Goal: Information Seeking & Learning: Learn about a topic

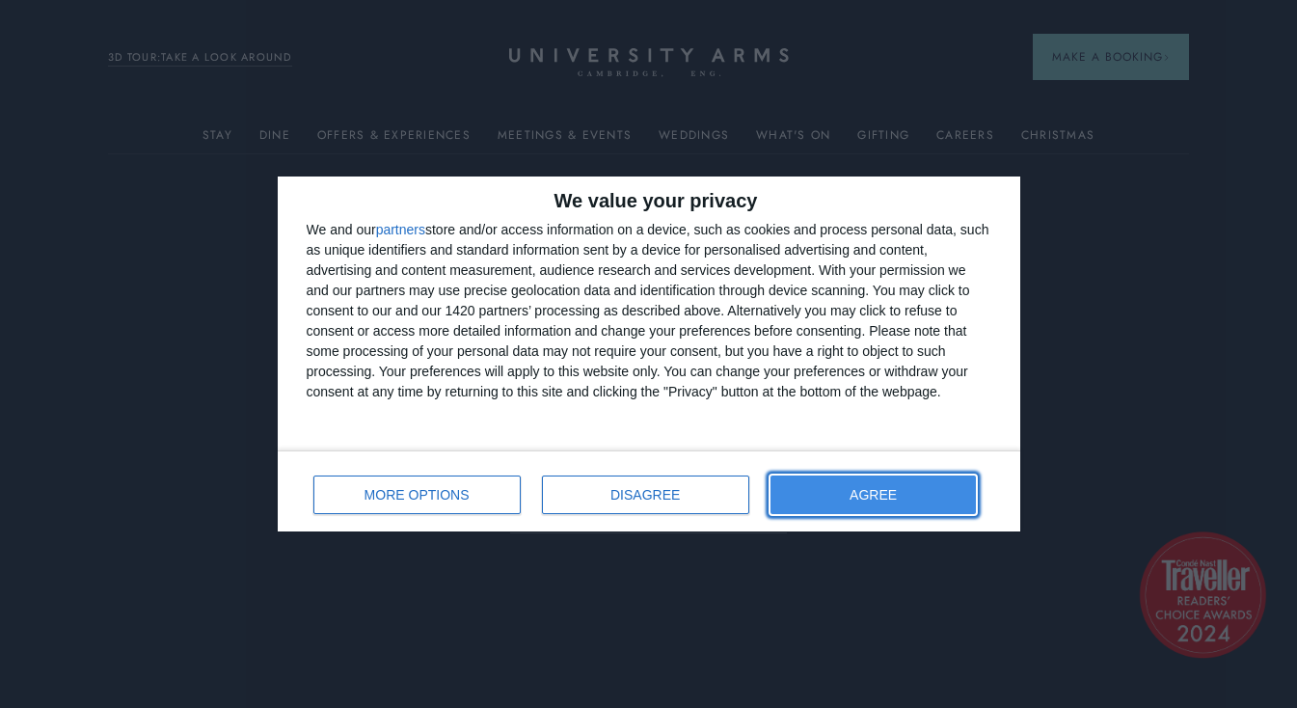
click at [878, 498] on span "AGREE" at bounding box center [872, 494] width 47 height 13
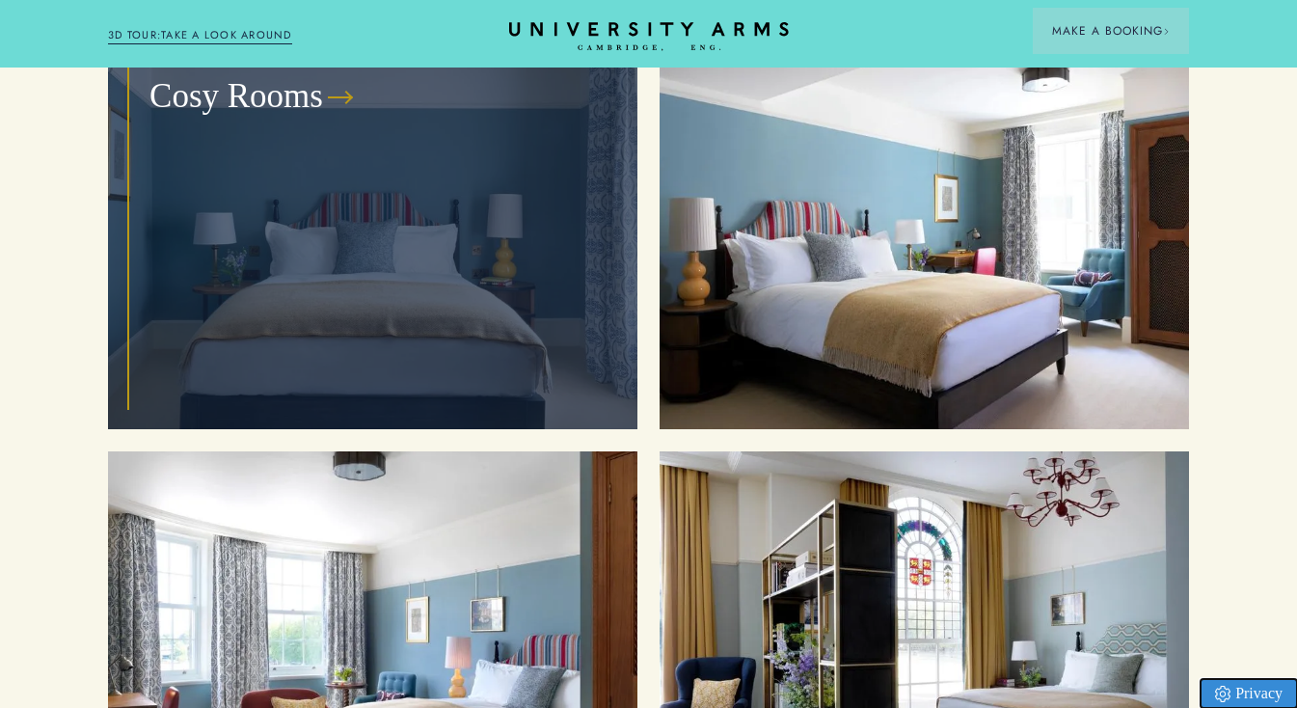
scroll to position [2073, 0]
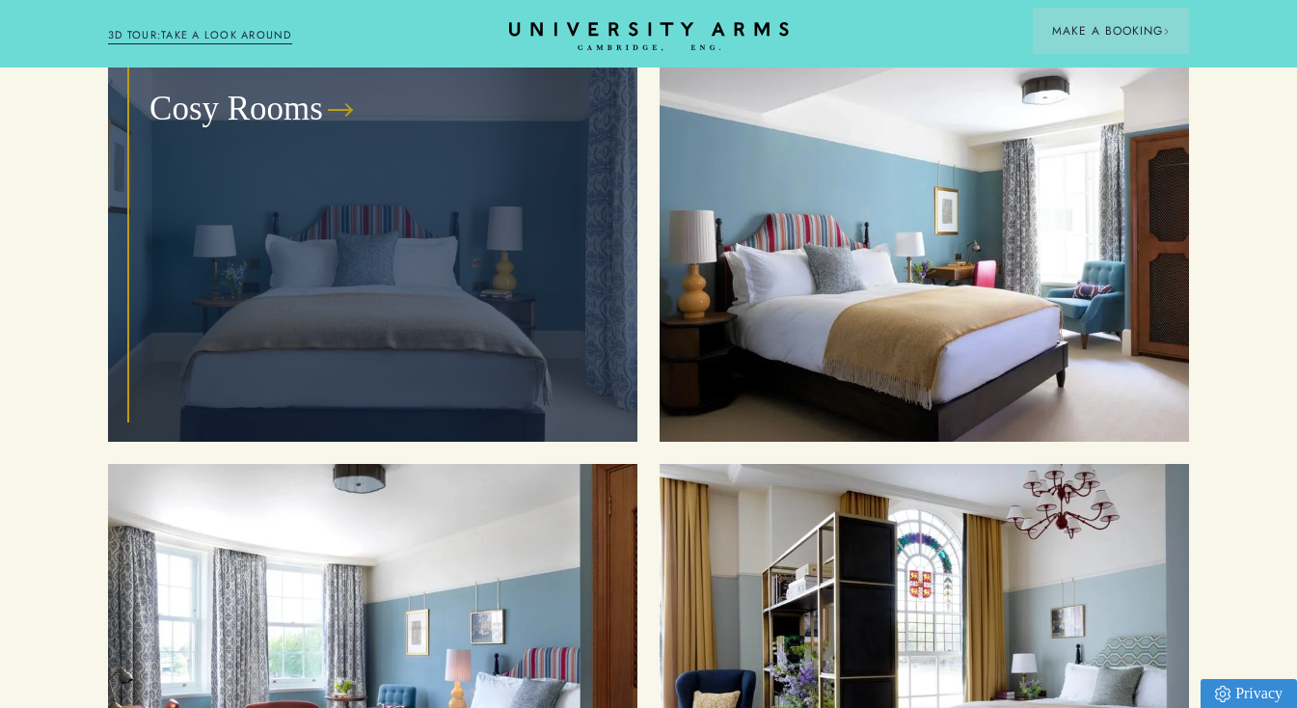
click at [456, 303] on div "Cosy Rooms" at bounding box center [372, 243] width 485 height 352
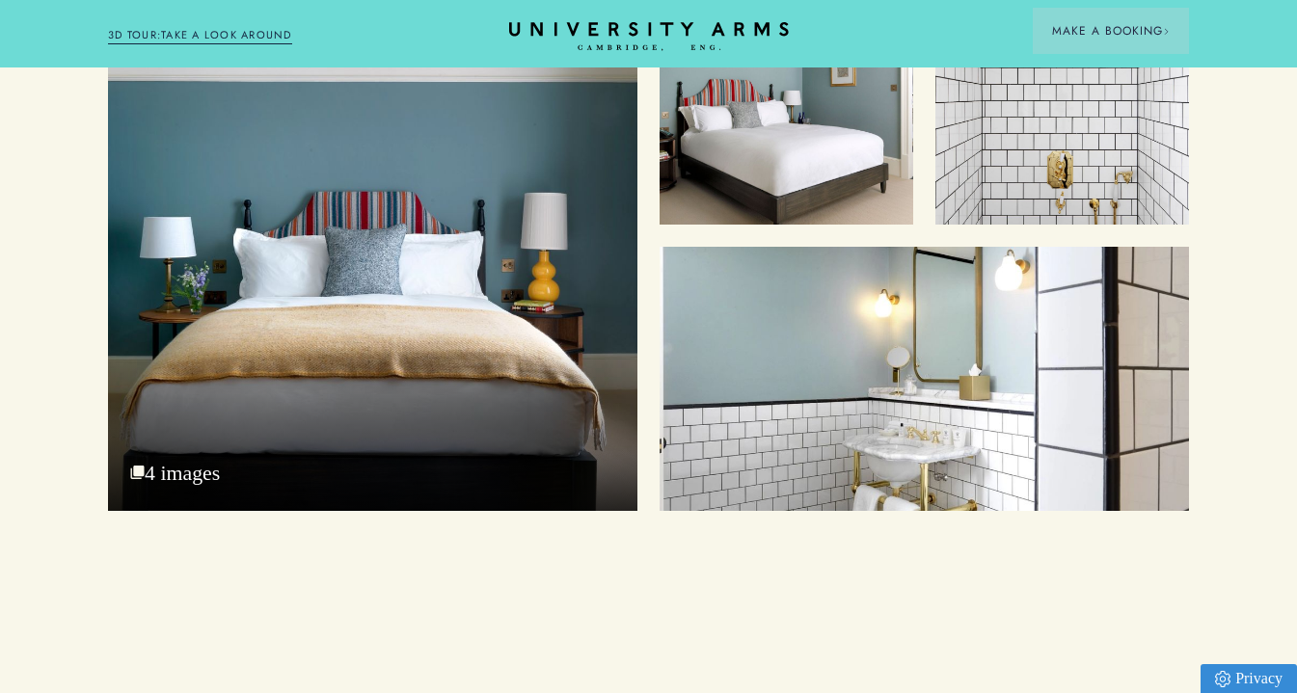
scroll to position [2247, 0]
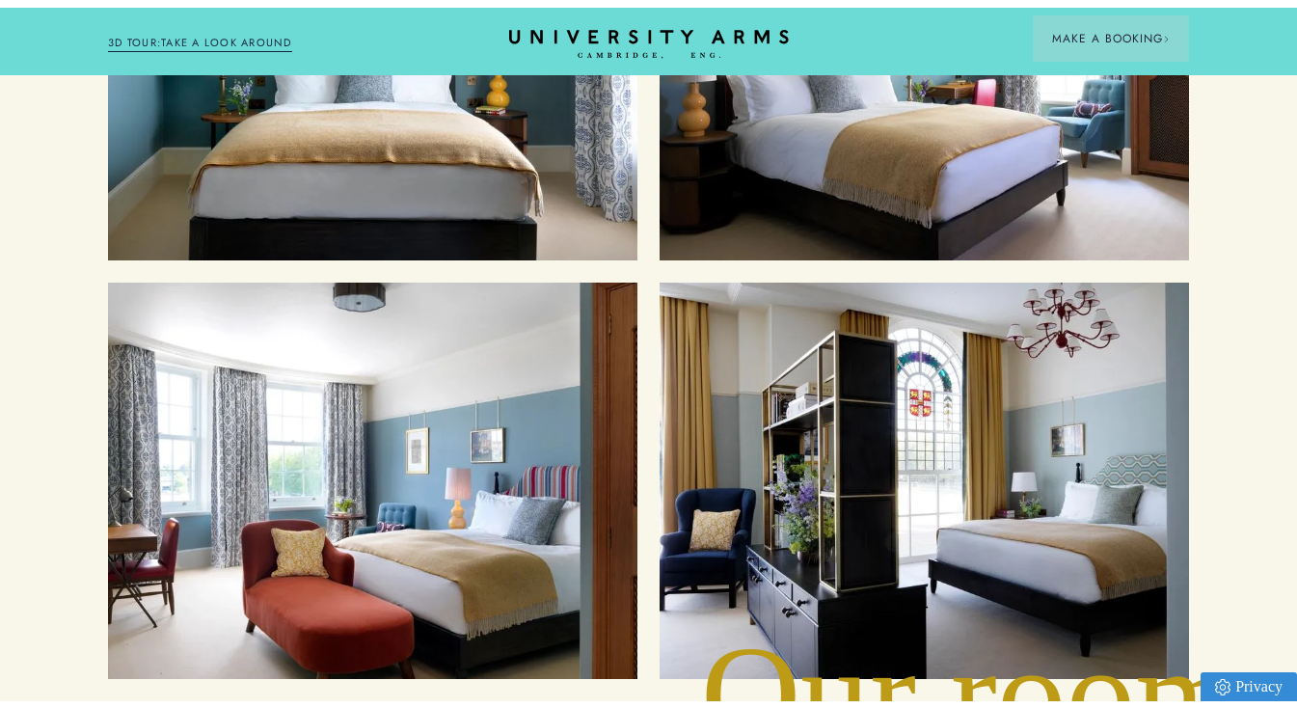
scroll to position [2073, 0]
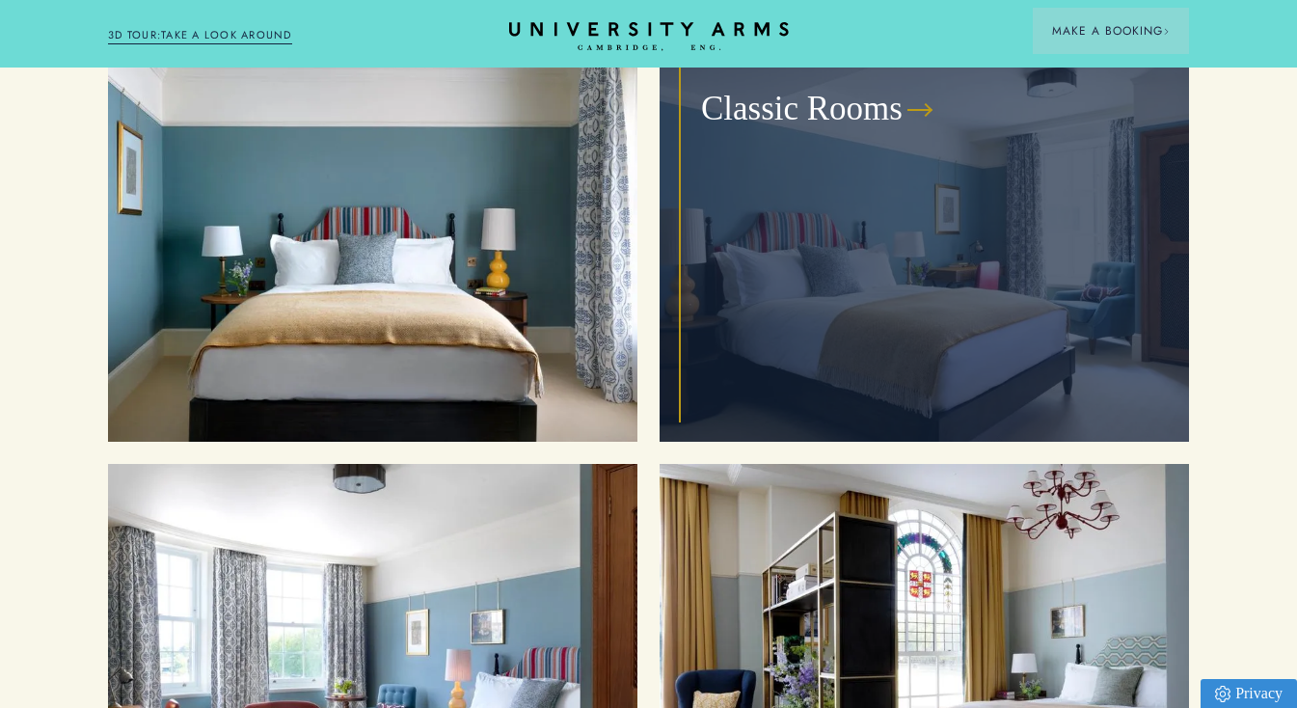
click at [977, 257] on div "Classic Rooms" at bounding box center [924, 243] width 485 height 352
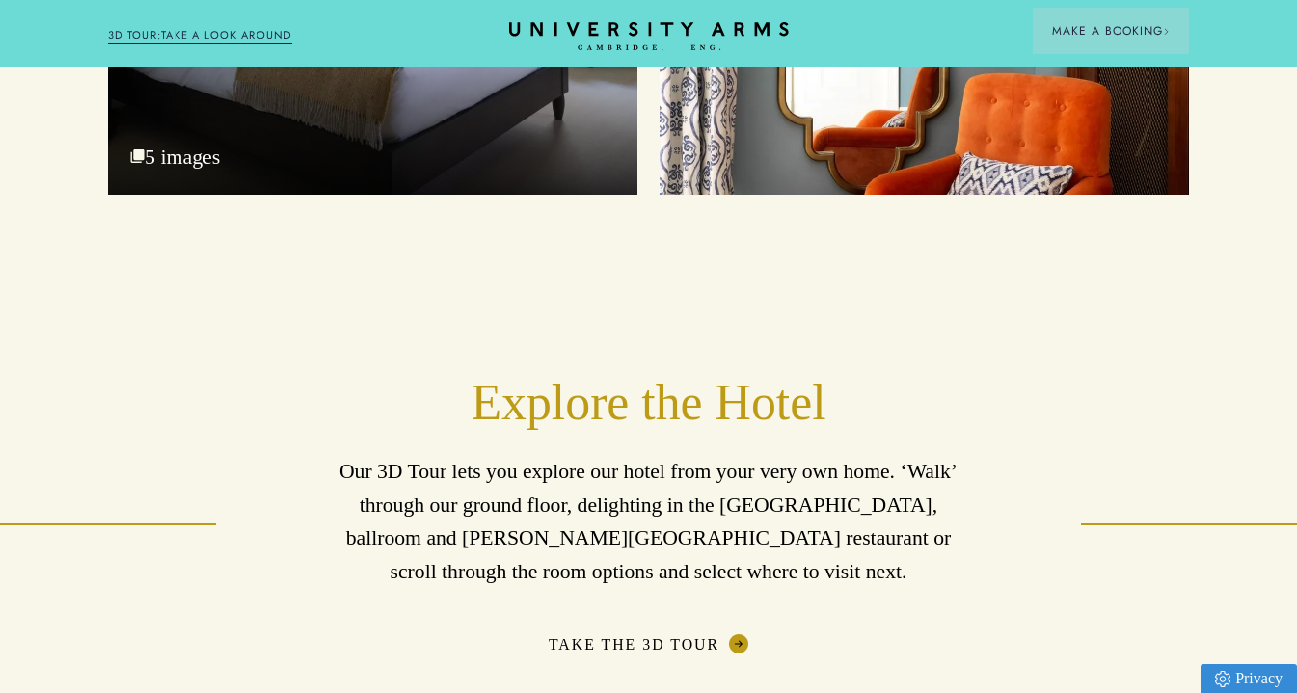
scroll to position [2891, 0]
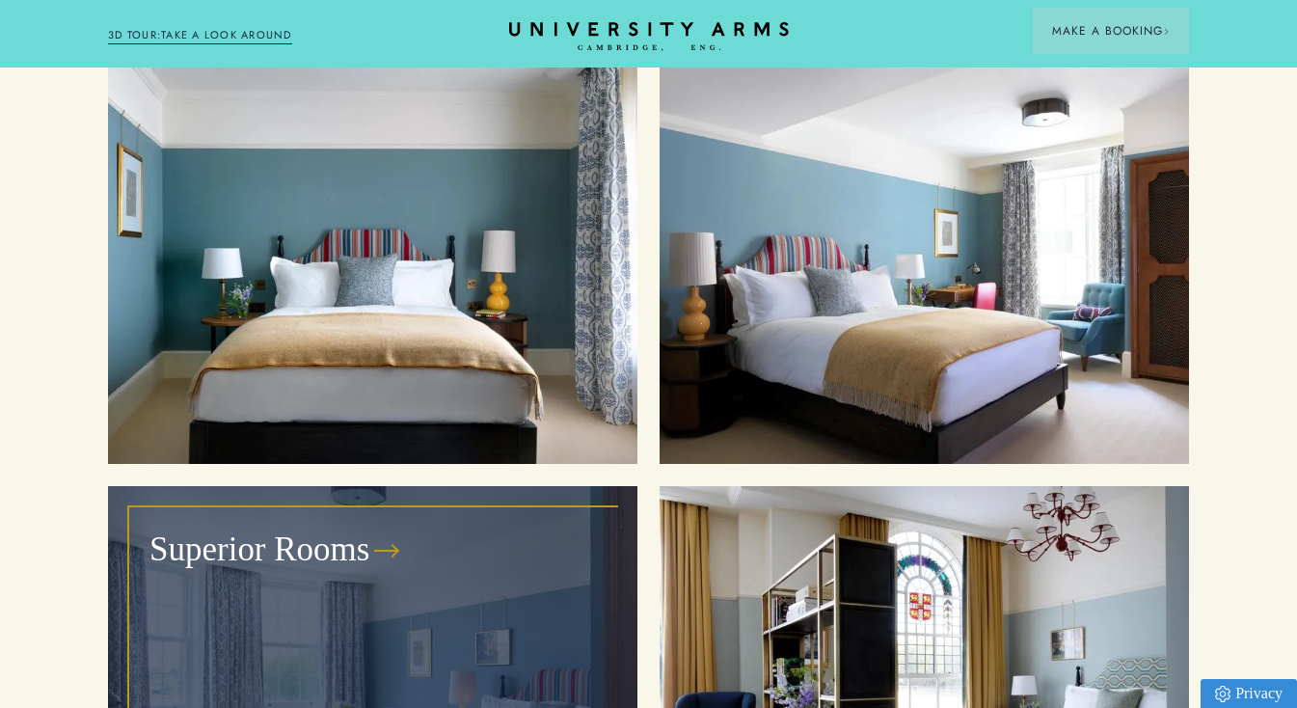
scroll to position [2028, 0]
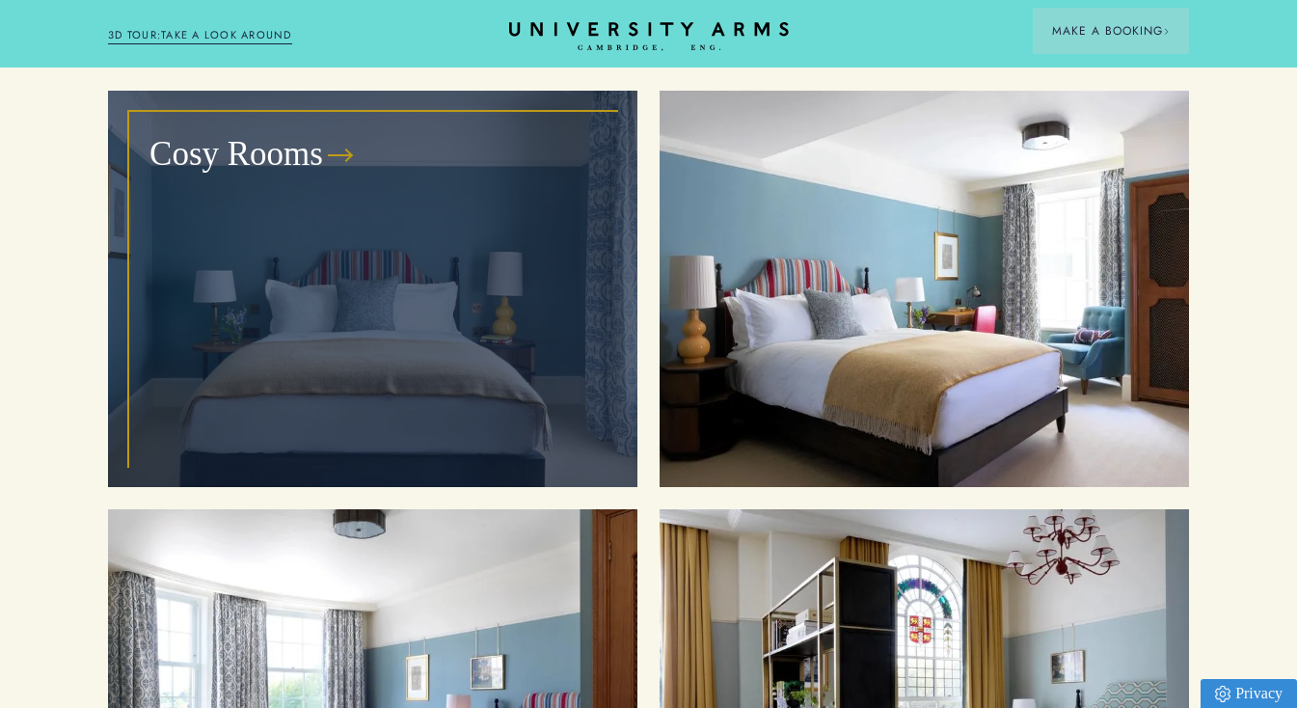
click at [405, 282] on div "Cosy Rooms" at bounding box center [372, 289] width 485 height 352
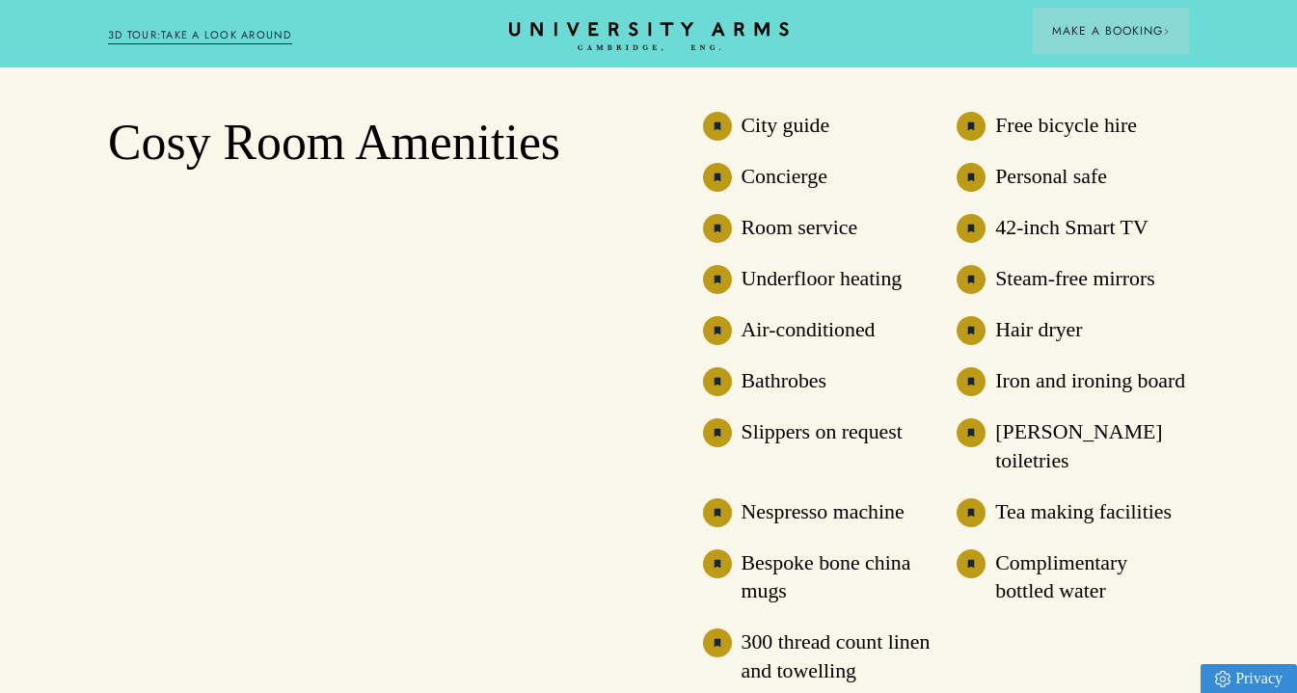
scroll to position [1265, 0]
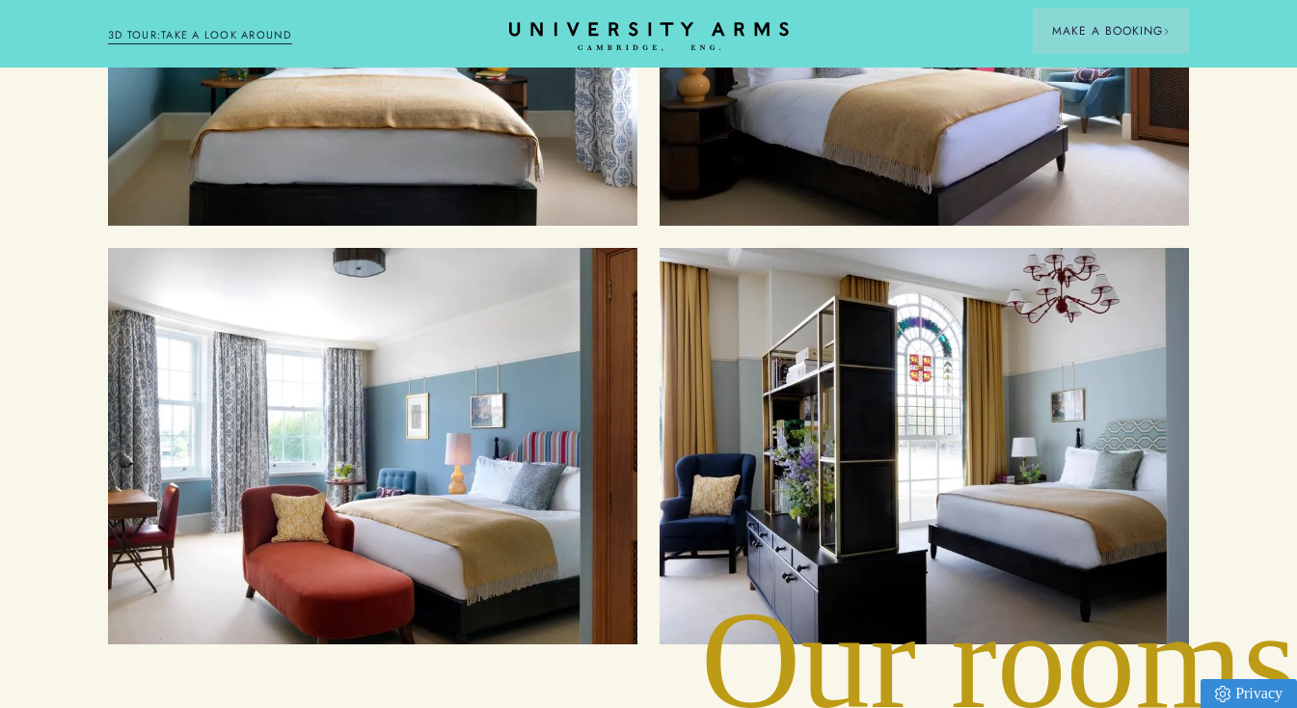
scroll to position [2343, 0]
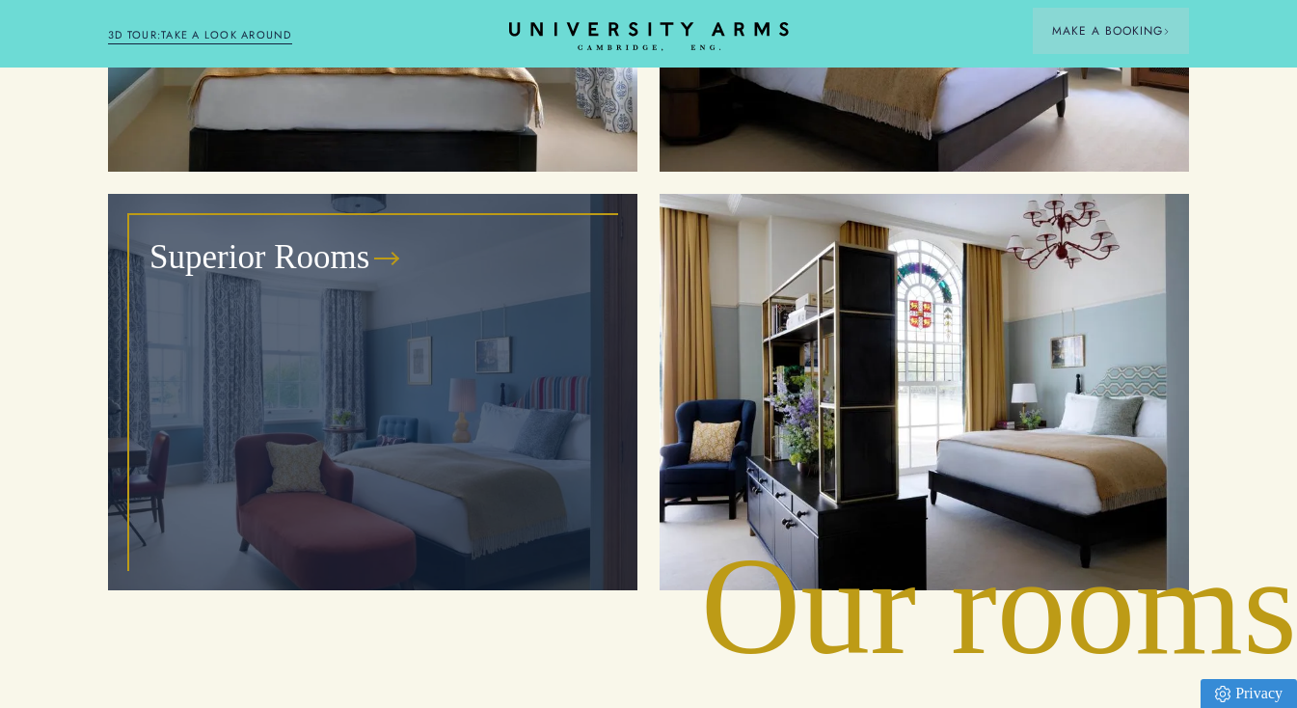
click at [379, 389] on div "Superior Rooms" at bounding box center [372, 392] width 485 height 352
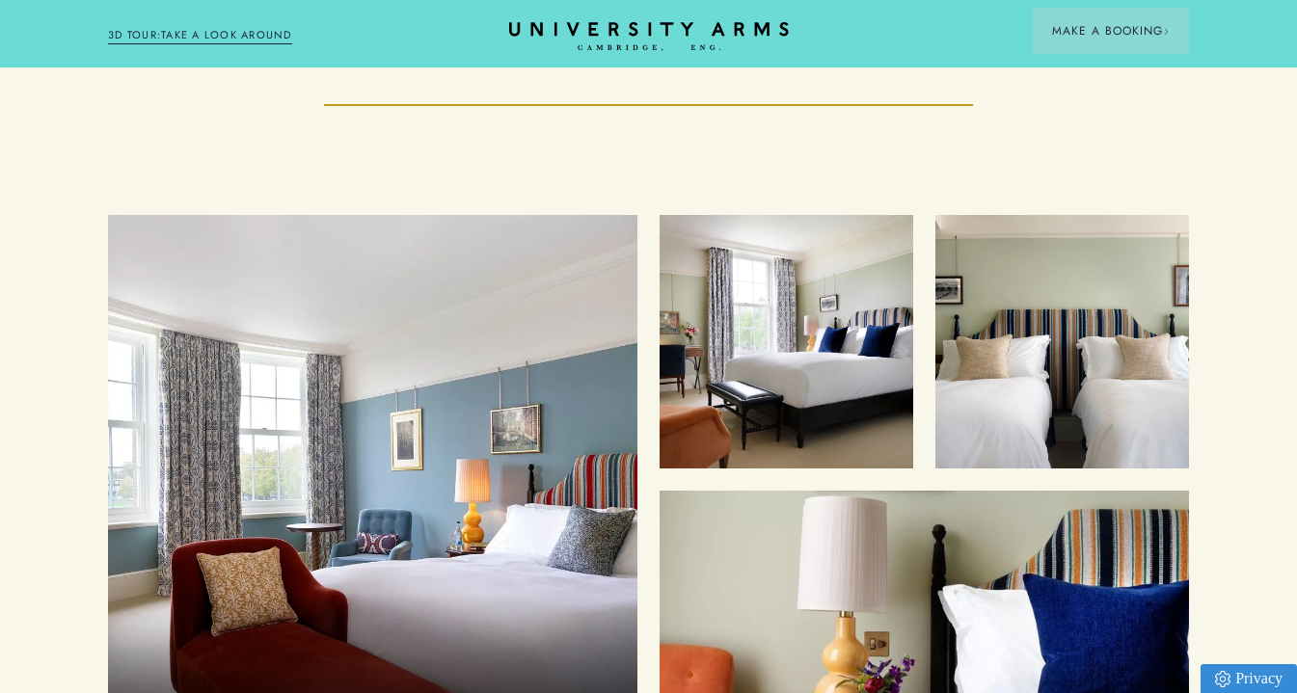
scroll to position [2299, 0]
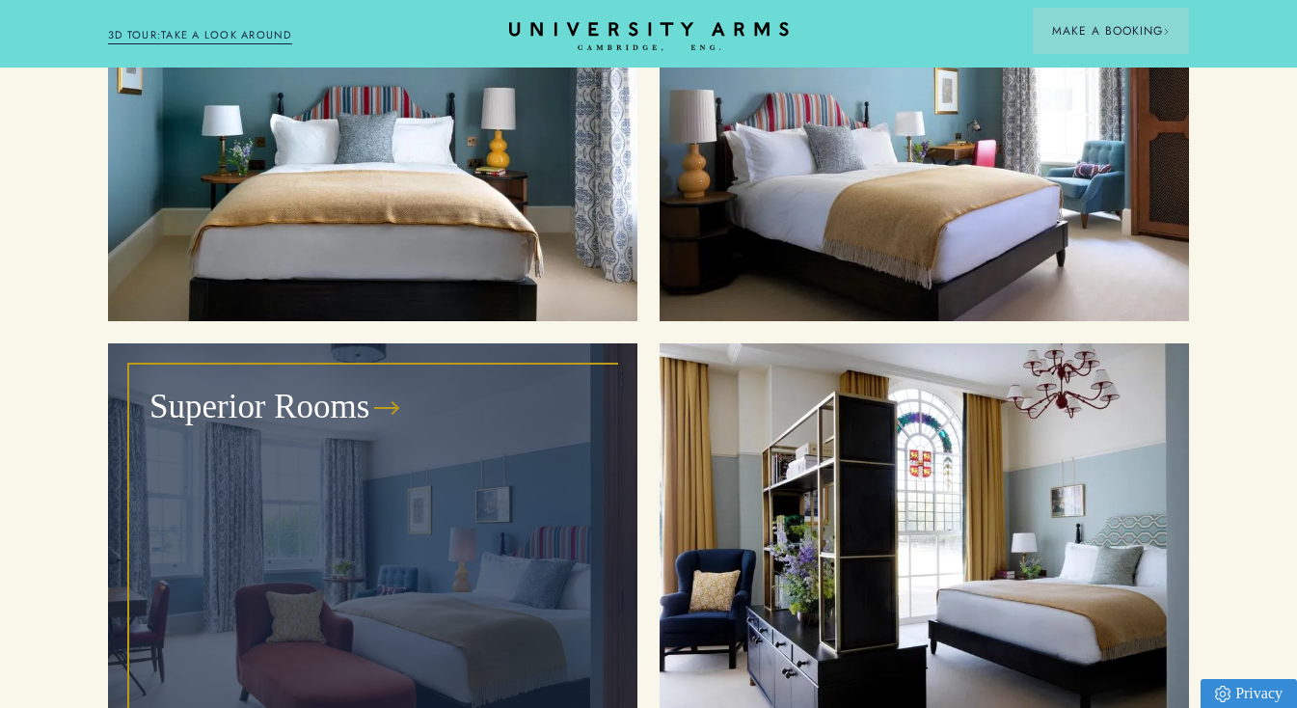
scroll to position [2107, 0]
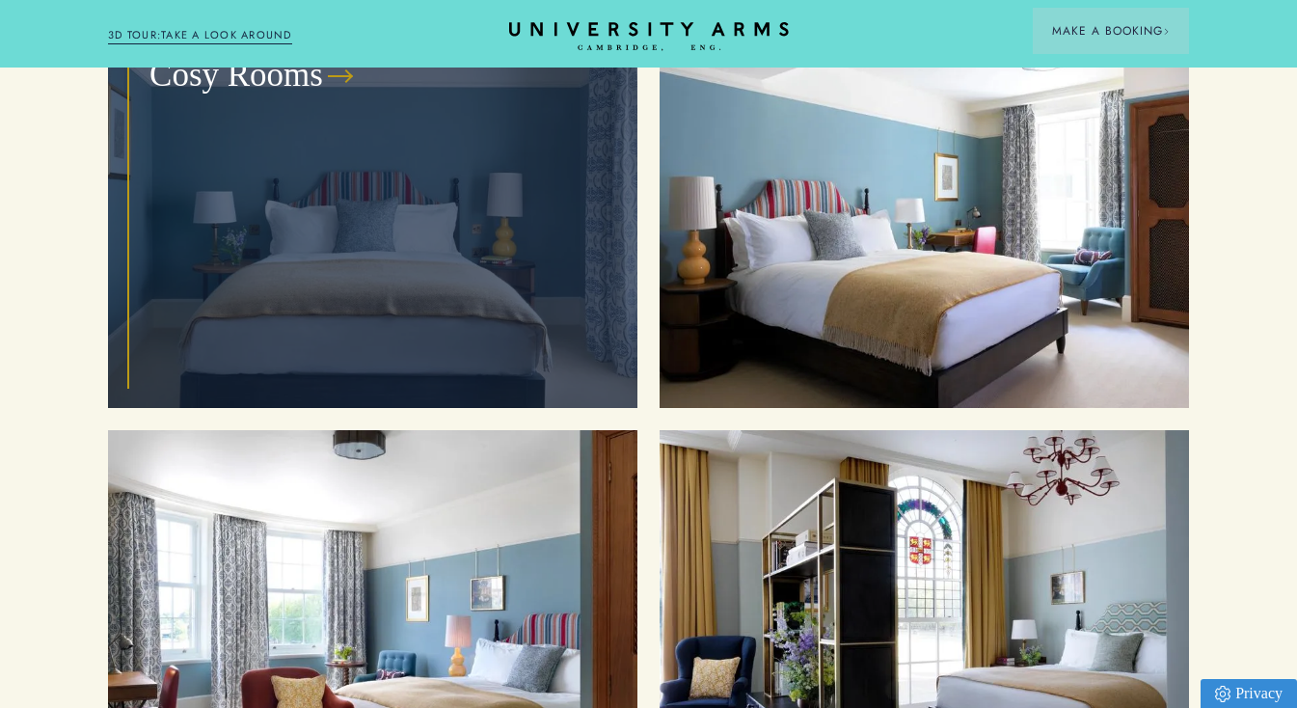
click at [330, 182] on div "Cosy Rooms" at bounding box center [372, 210] width 485 height 352
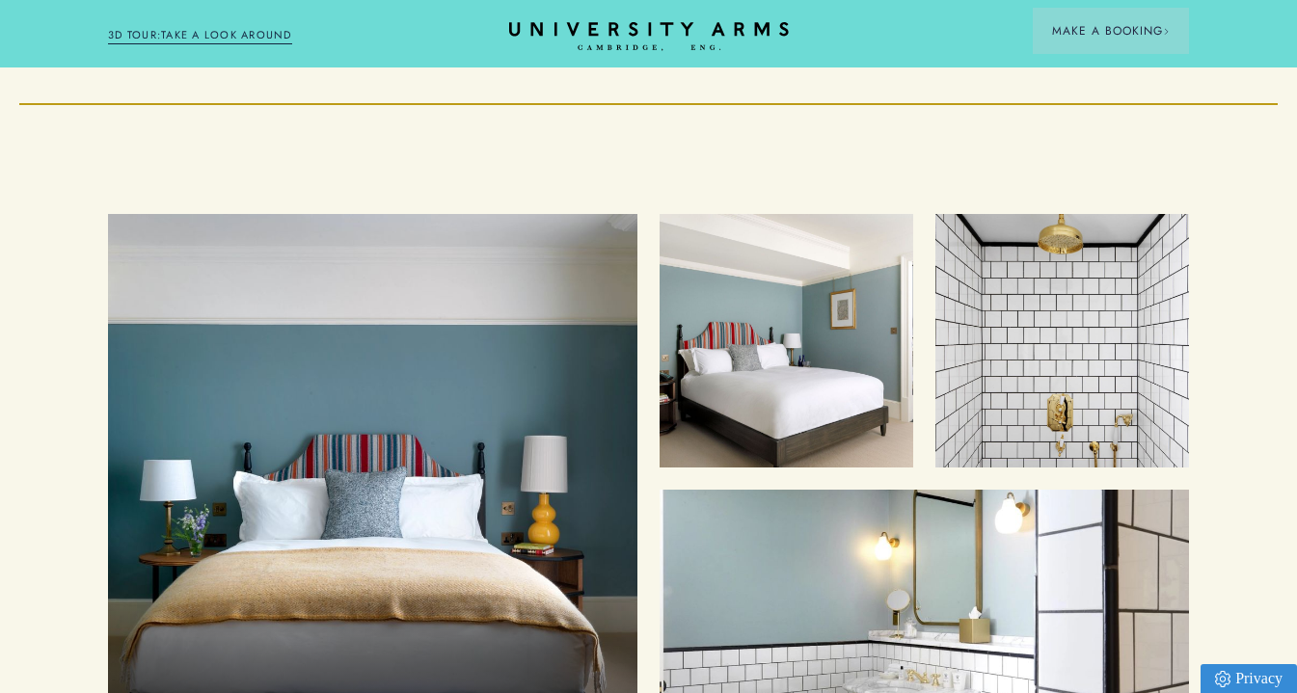
scroll to position [2053, 0]
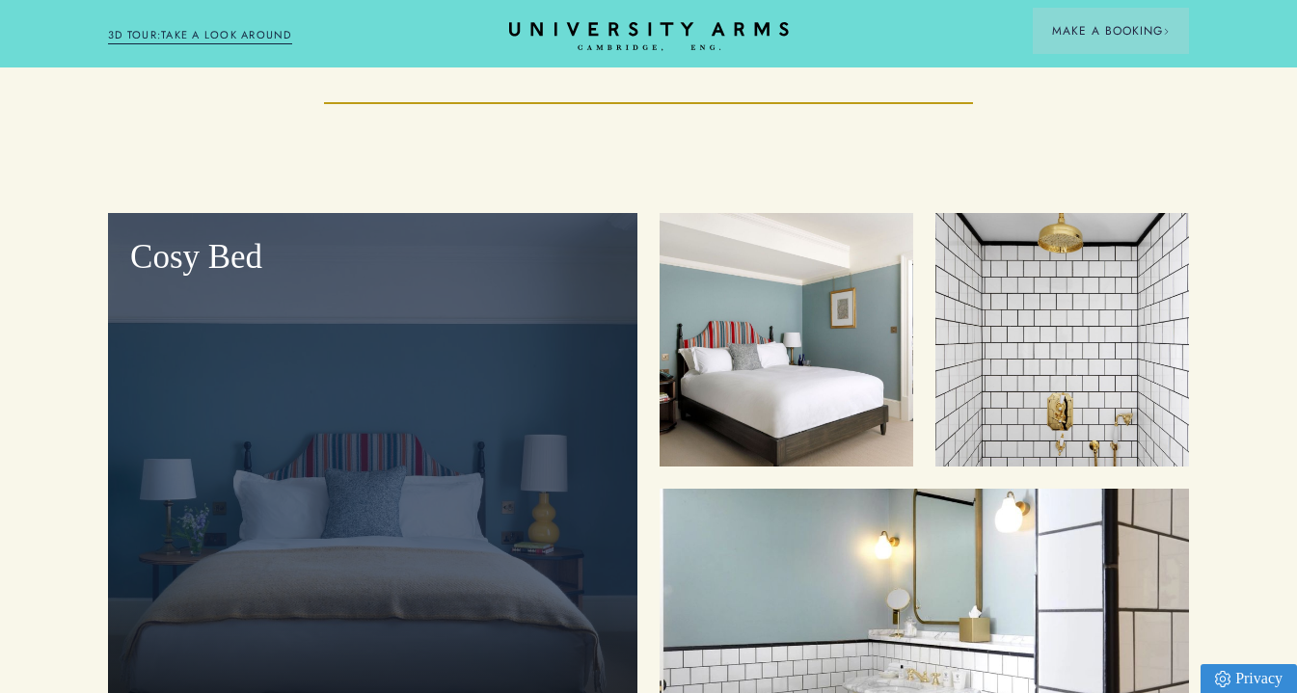
click at [444, 403] on div "Cosy Bed" at bounding box center [372, 483] width 529 height 540
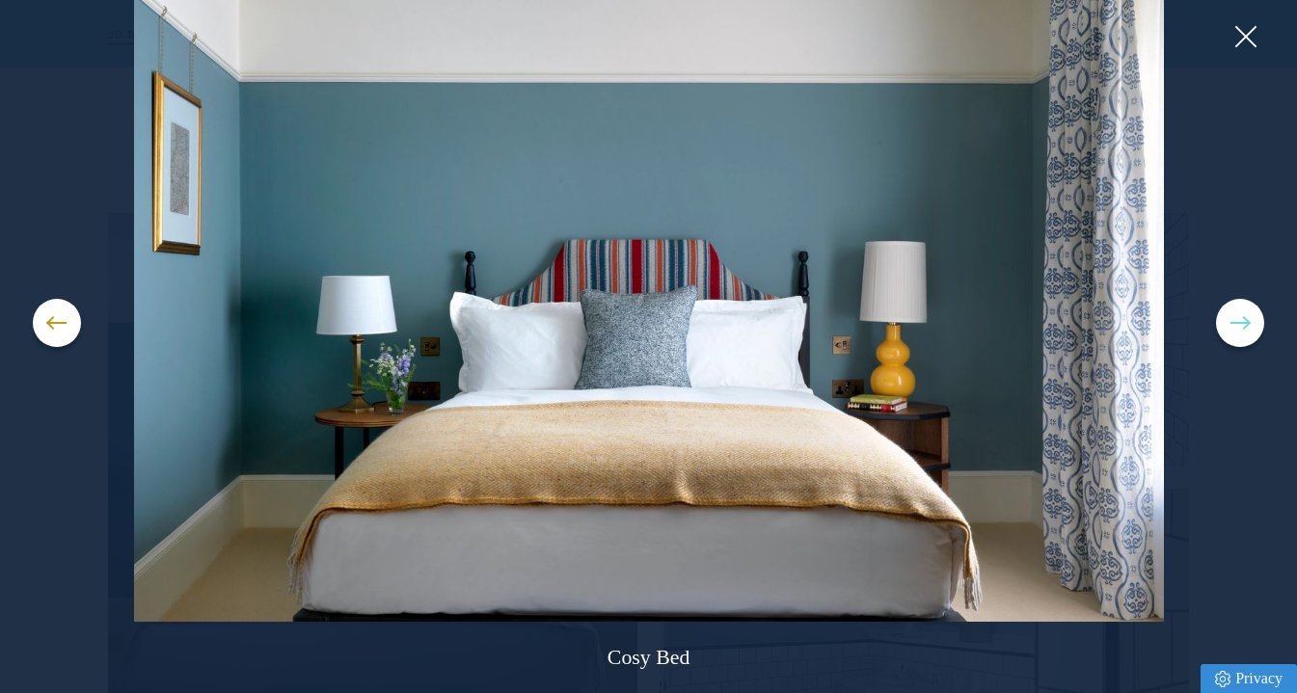
click at [1229, 325] on button at bounding box center [1240, 323] width 48 height 48
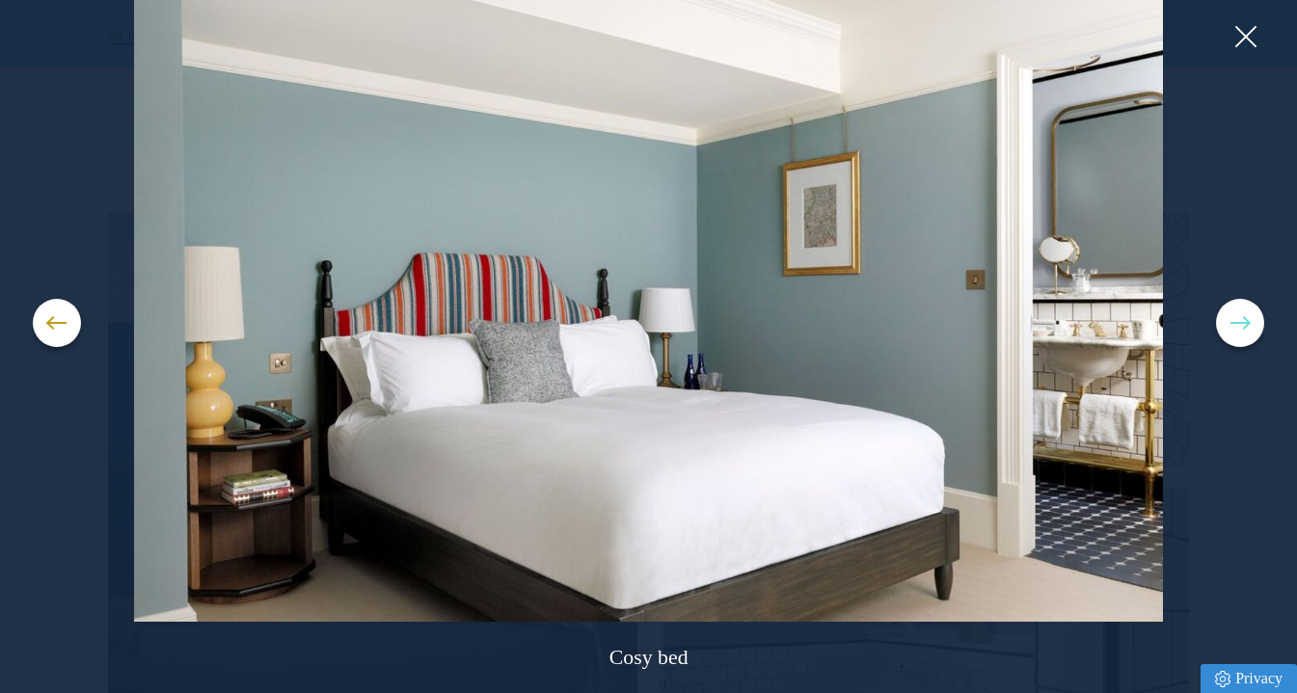
click at [1229, 326] on button at bounding box center [1240, 323] width 48 height 48
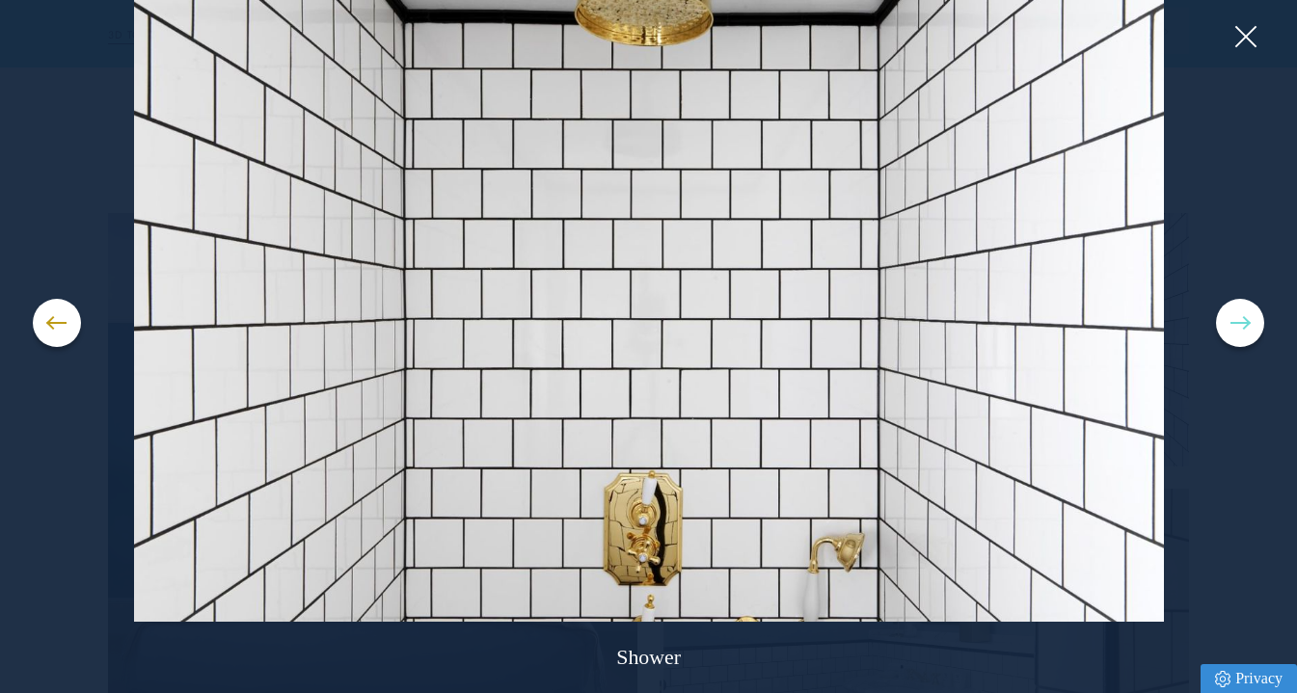
click at [1229, 327] on button at bounding box center [1240, 323] width 48 height 48
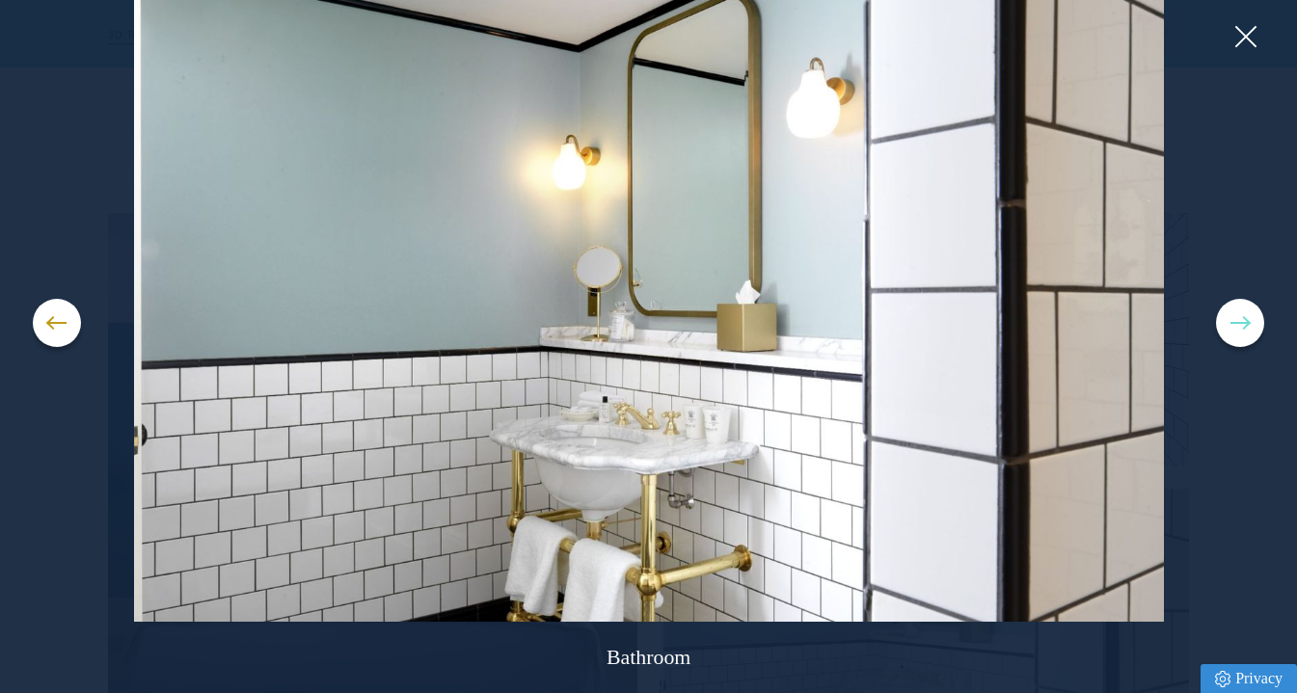
click at [1229, 327] on button at bounding box center [1240, 323] width 48 height 48
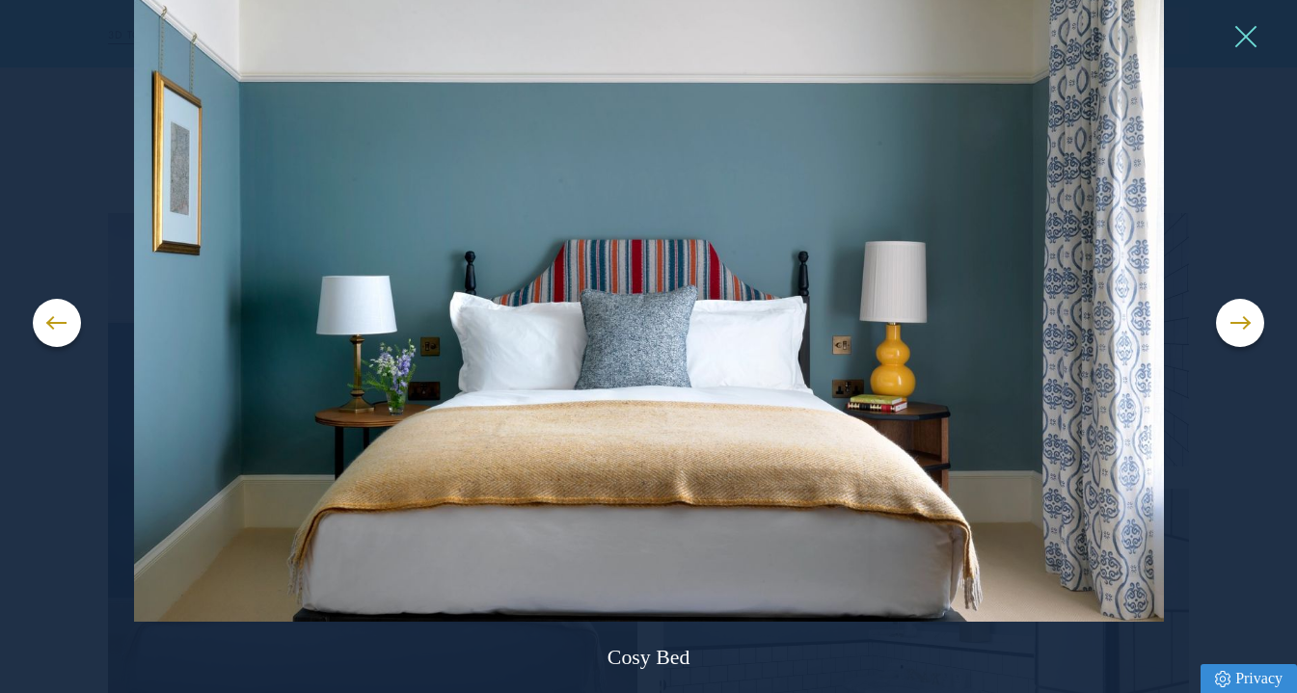
click at [1249, 37] on button at bounding box center [1244, 36] width 29 height 29
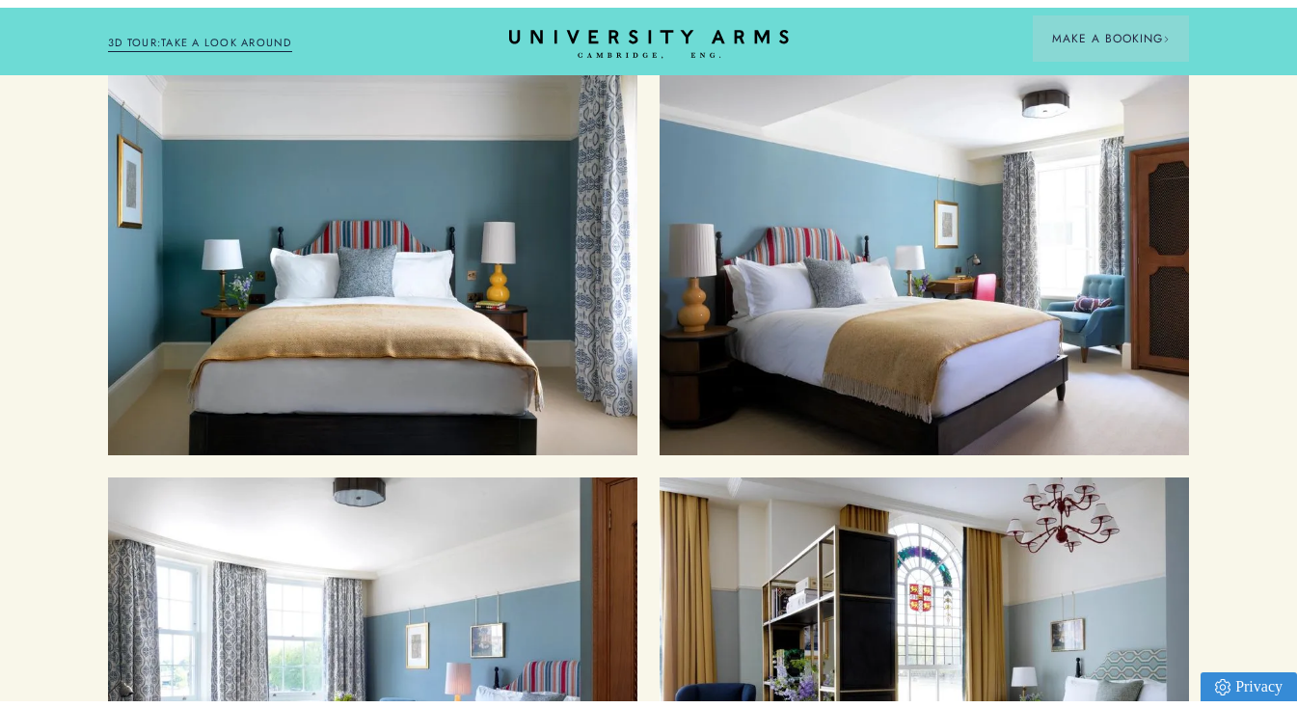
scroll to position [2107, 0]
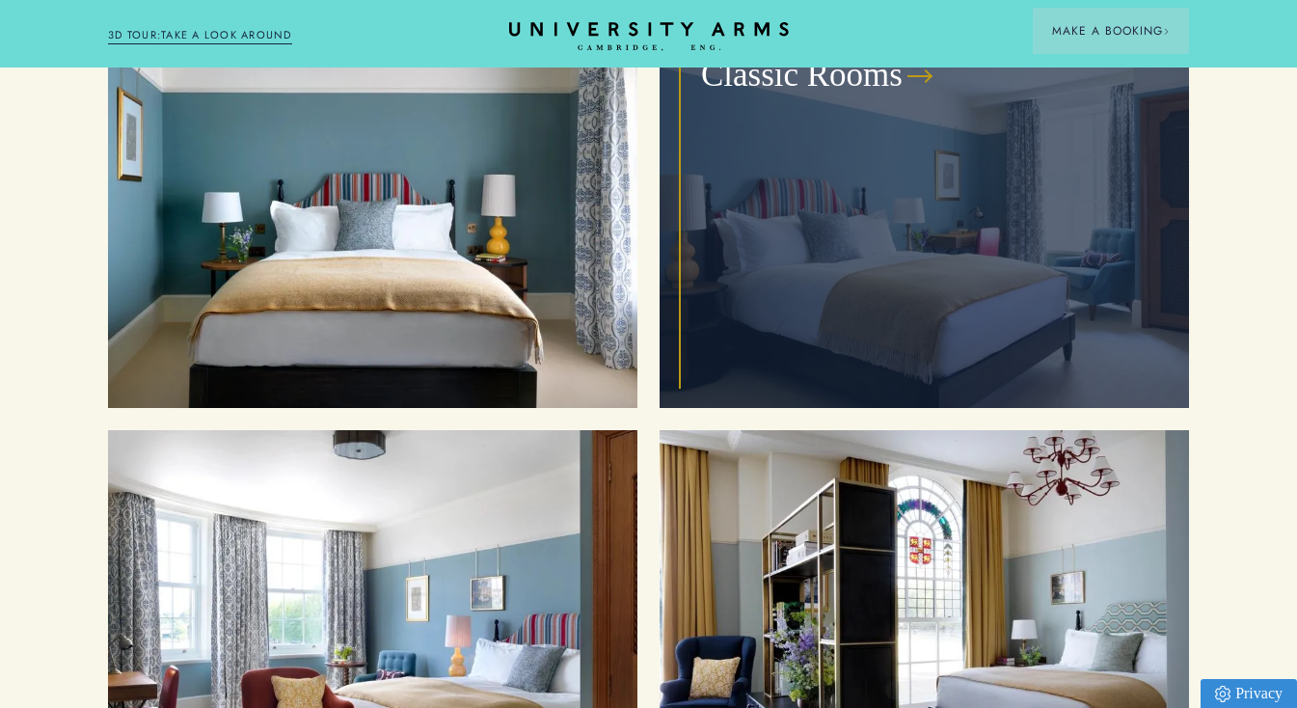
click at [888, 304] on div "Classic Rooms" at bounding box center [924, 210] width 485 height 352
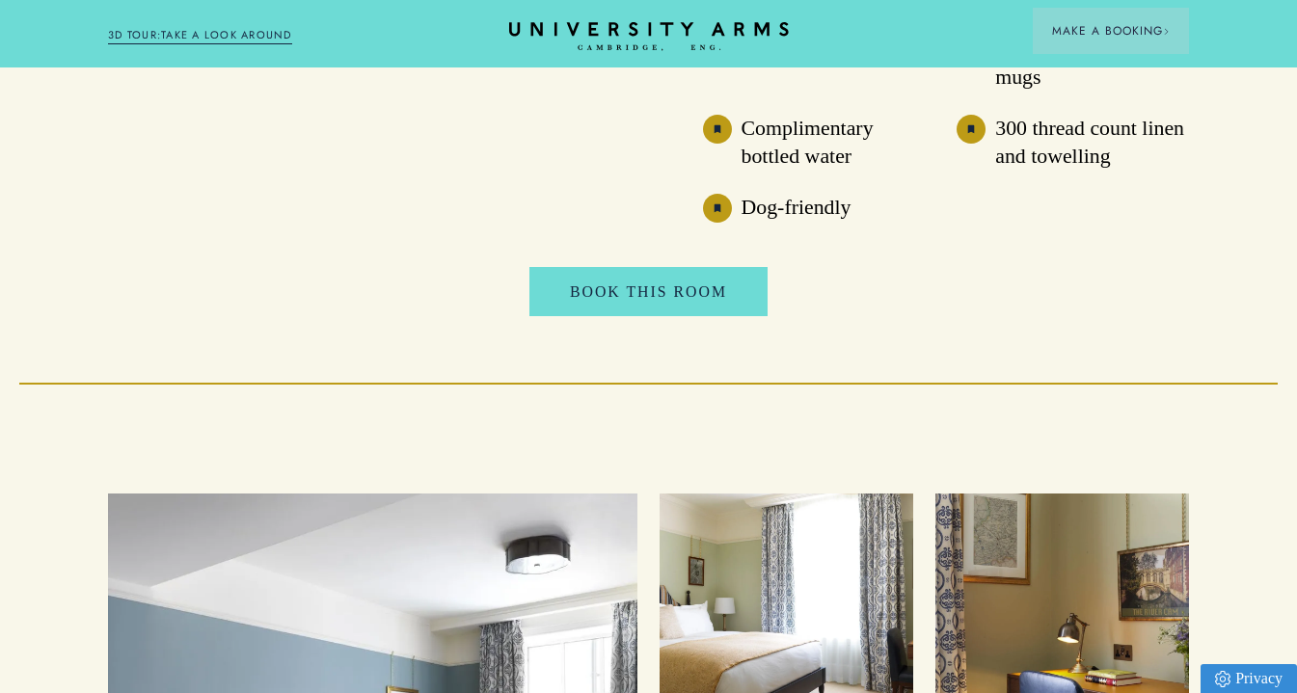
scroll to position [2069, 0]
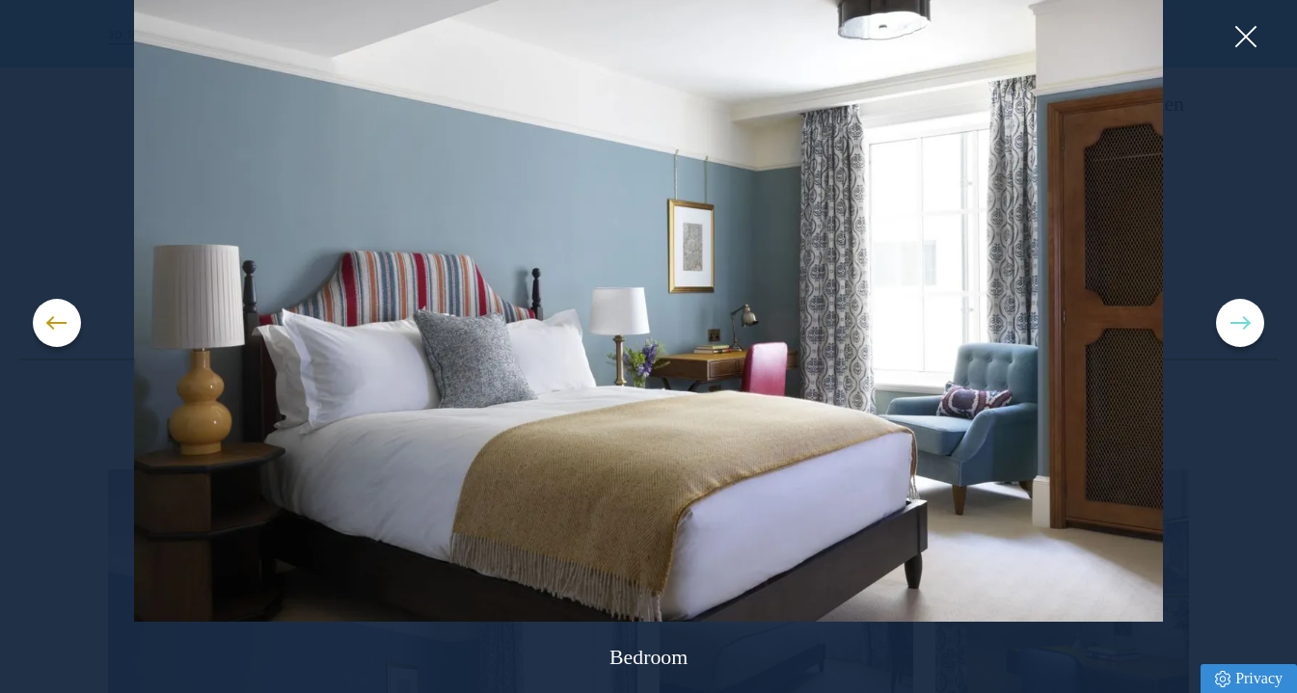
click at [1246, 322] on span at bounding box center [1239, 323] width 19 height 2
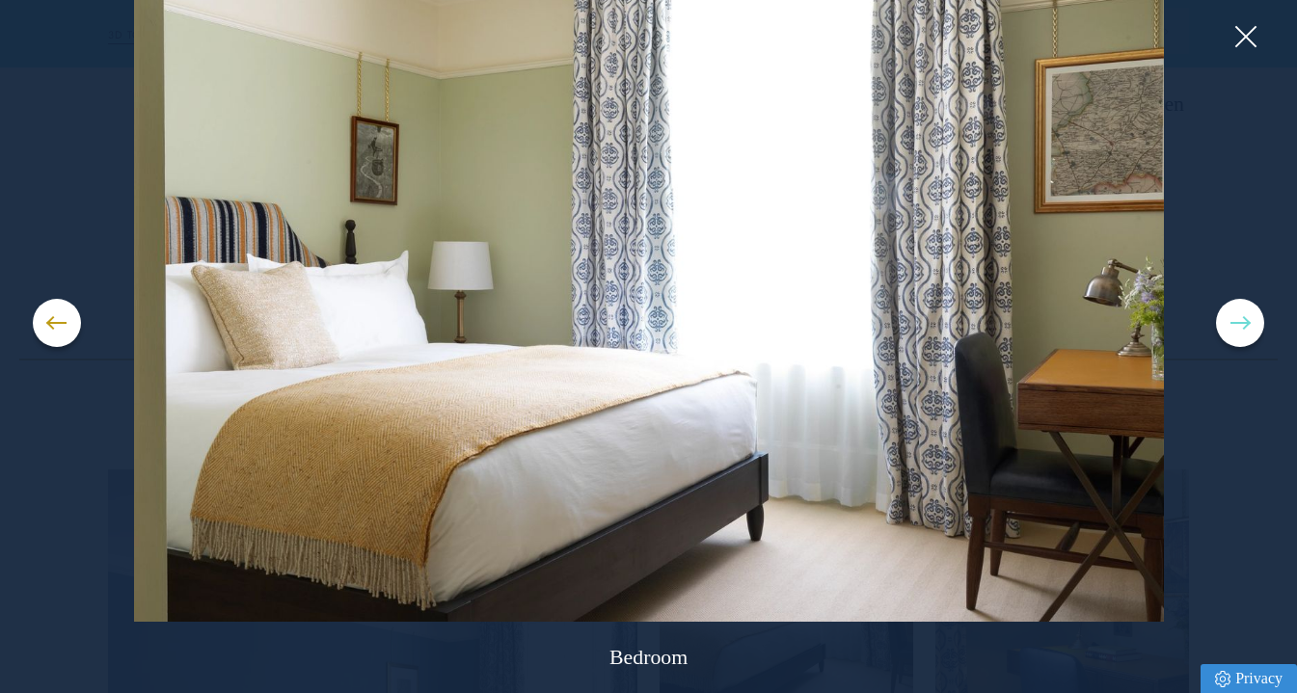
click at [1246, 322] on span at bounding box center [1239, 323] width 19 height 2
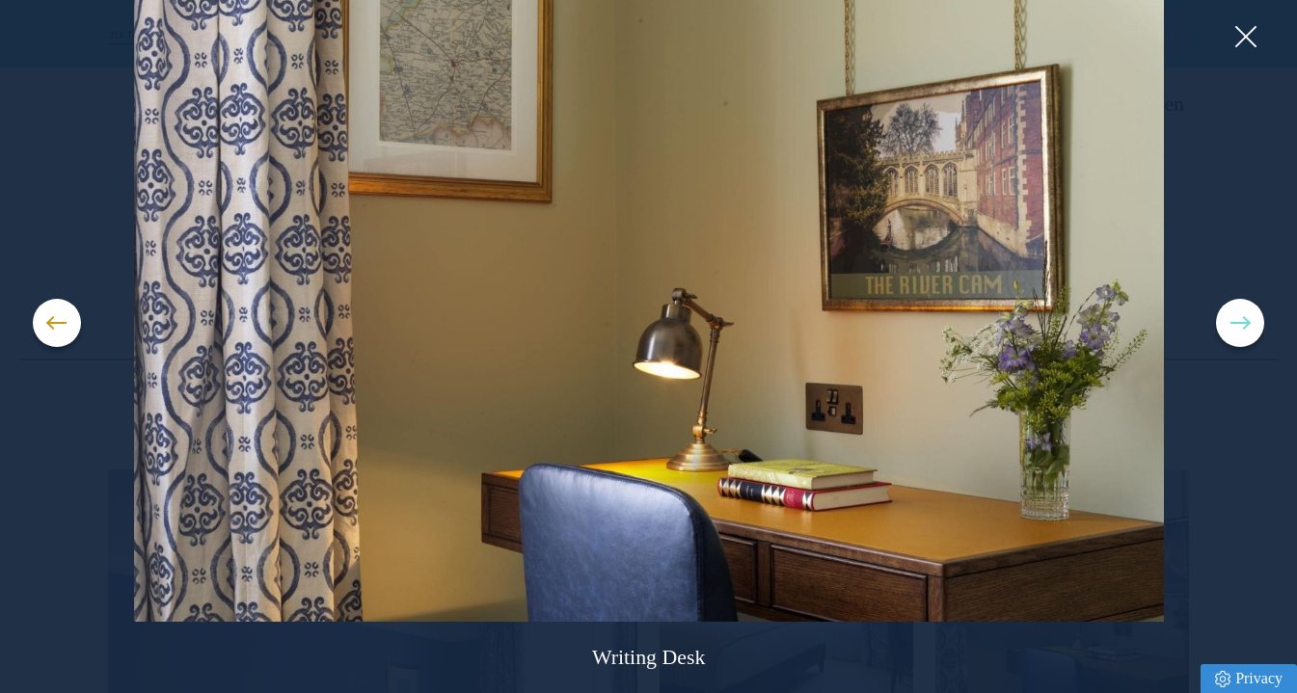
click at [1246, 323] on span at bounding box center [1239, 323] width 19 height 2
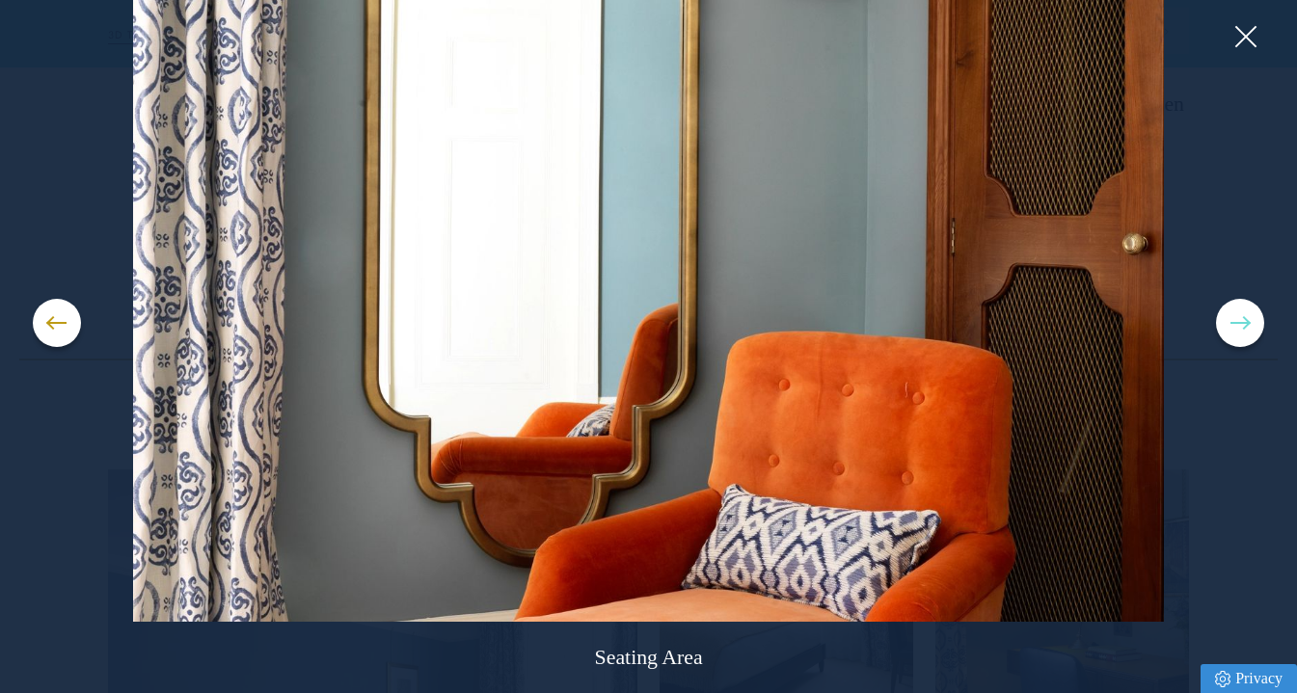
click at [1246, 323] on button at bounding box center [1240, 323] width 48 height 48
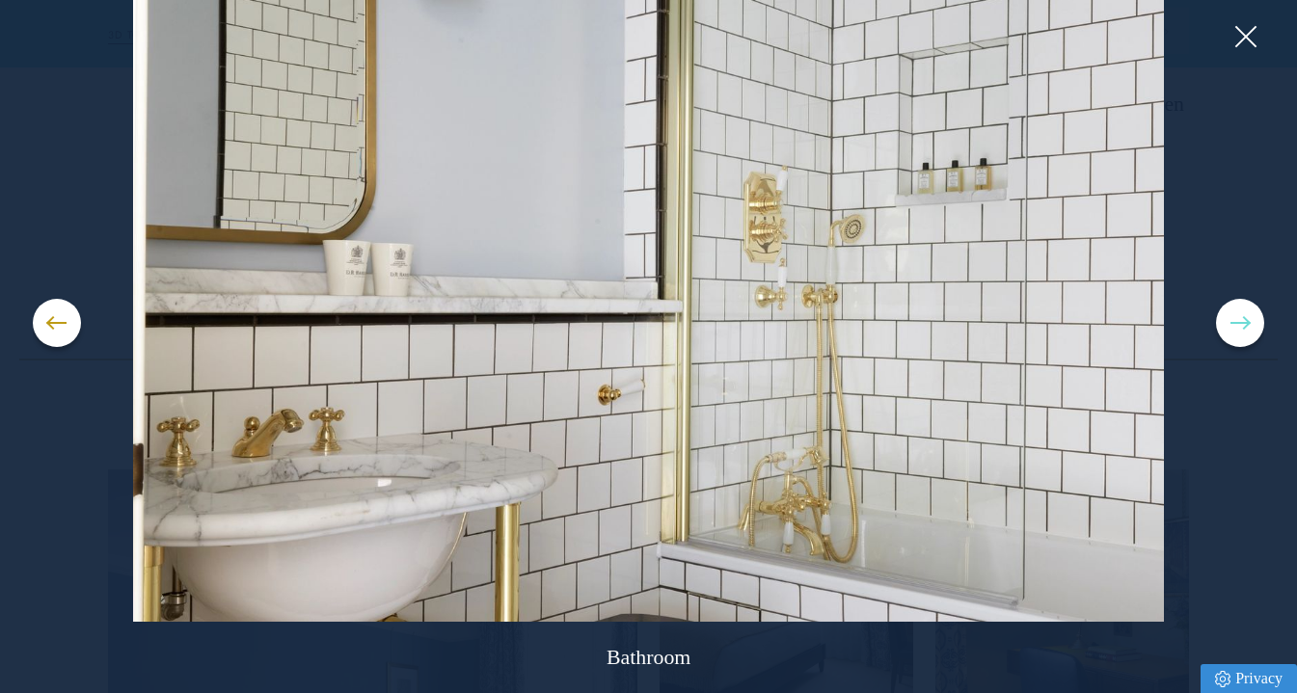
click at [1246, 323] on button at bounding box center [1240, 323] width 48 height 48
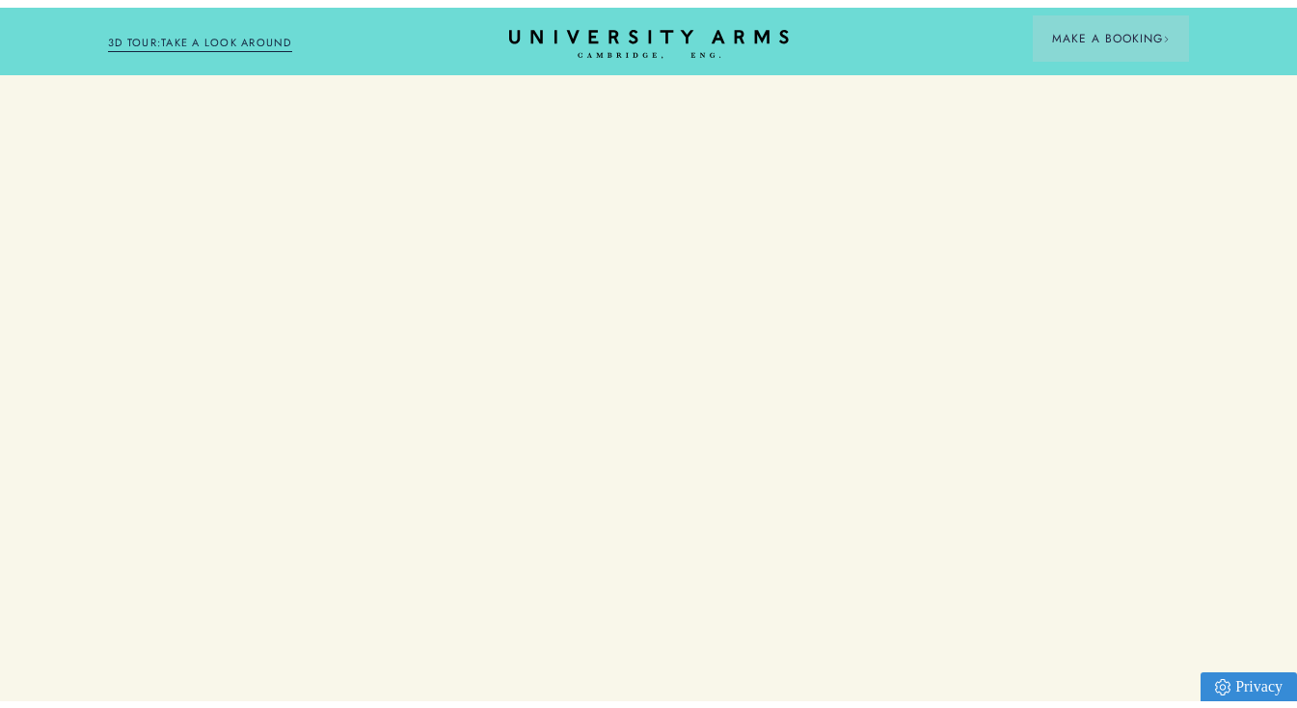
scroll to position [2107, 0]
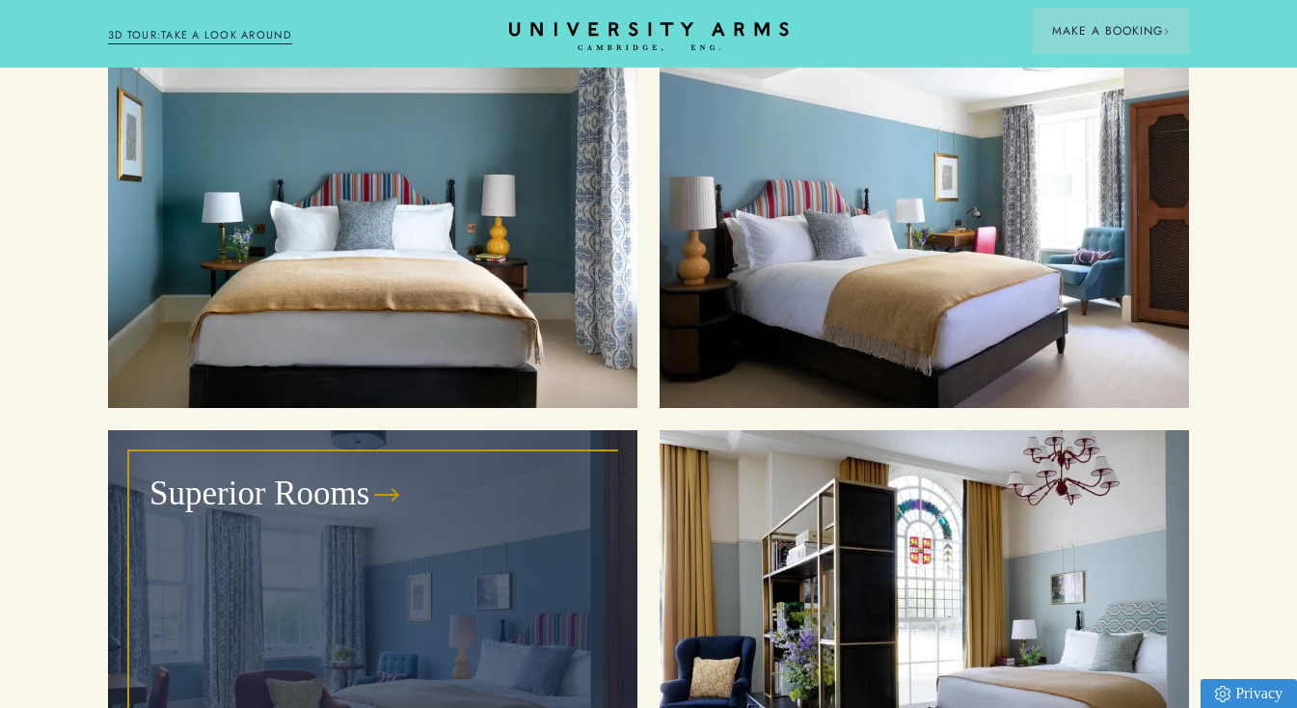
click at [333, 541] on div "Superior Rooms" at bounding box center [372, 628] width 485 height 352
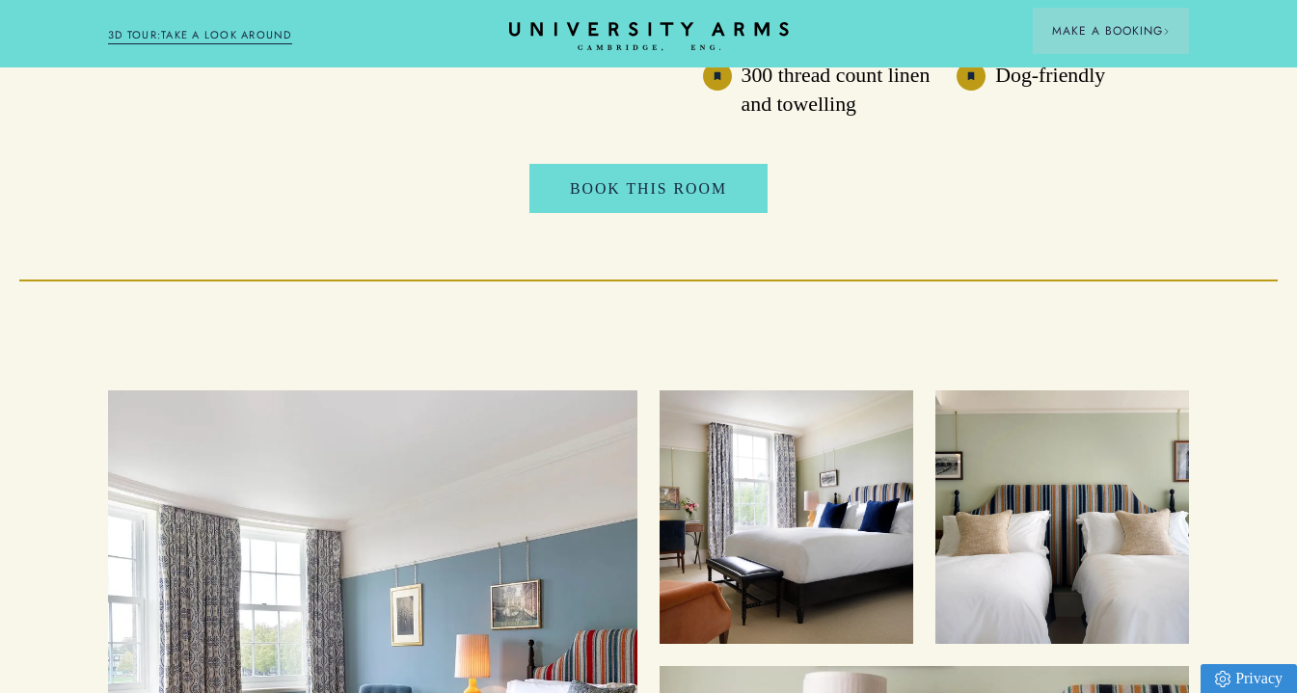
scroll to position [2142, 0]
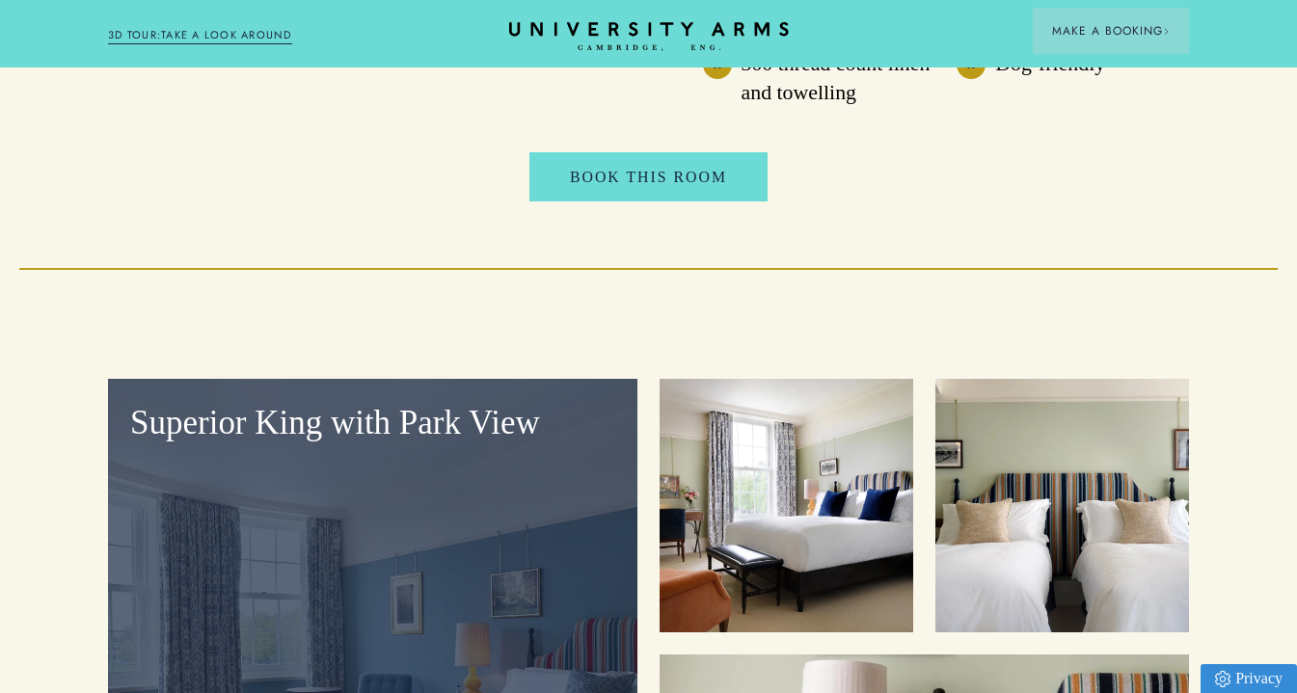
click at [437, 522] on div "Superior King with Park View" at bounding box center [372, 649] width 529 height 540
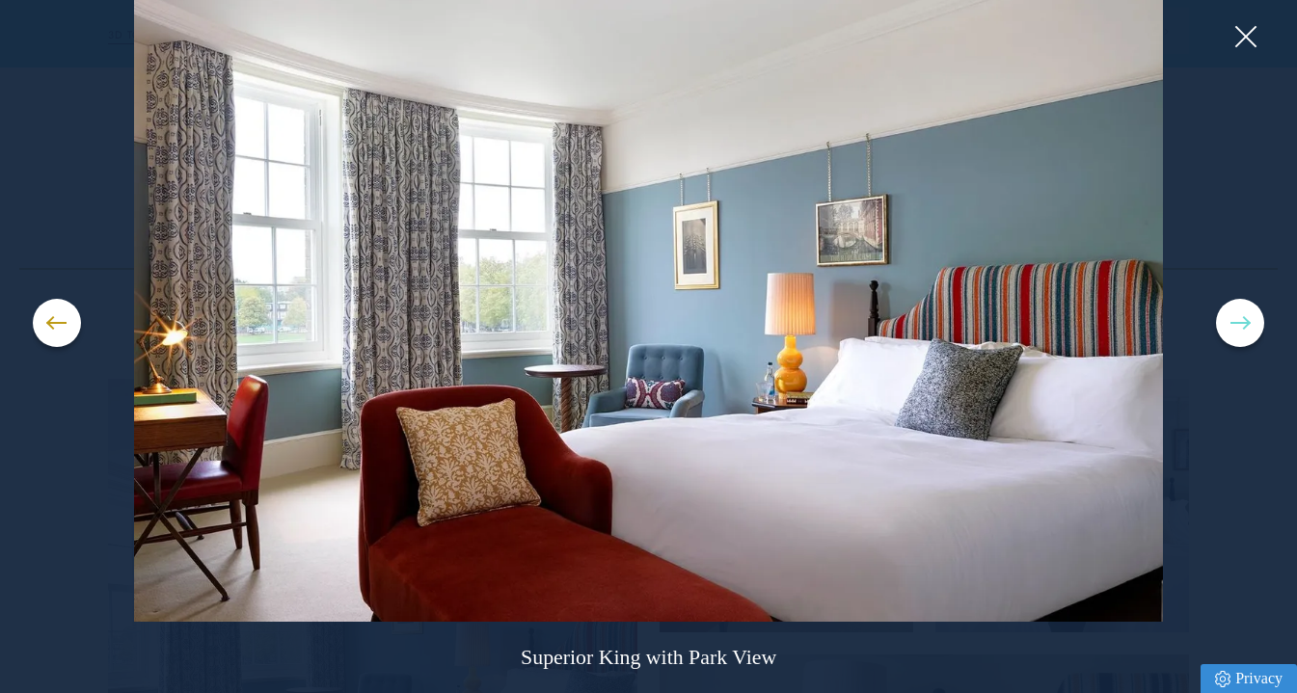
click at [1241, 329] on button at bounding box center [1240, 323] width 48 height 48
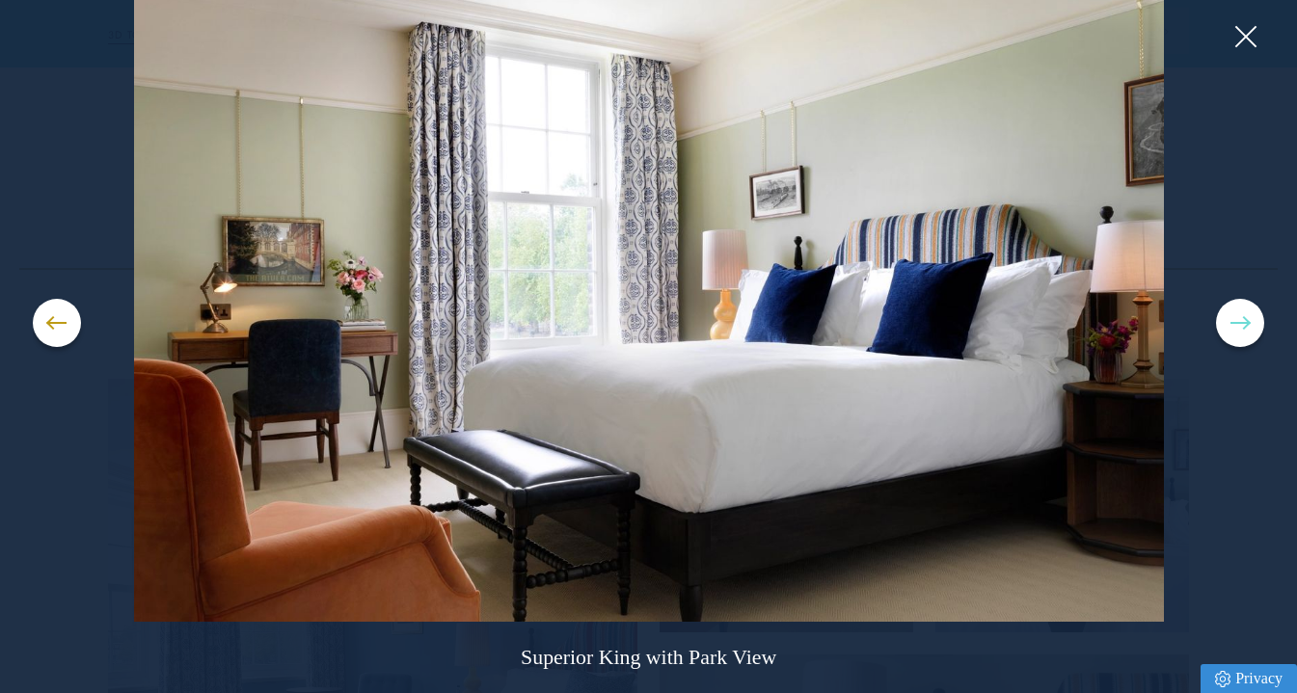
click at [1241, 329] on button at bounding box center [1240, 323] width 48 height 48
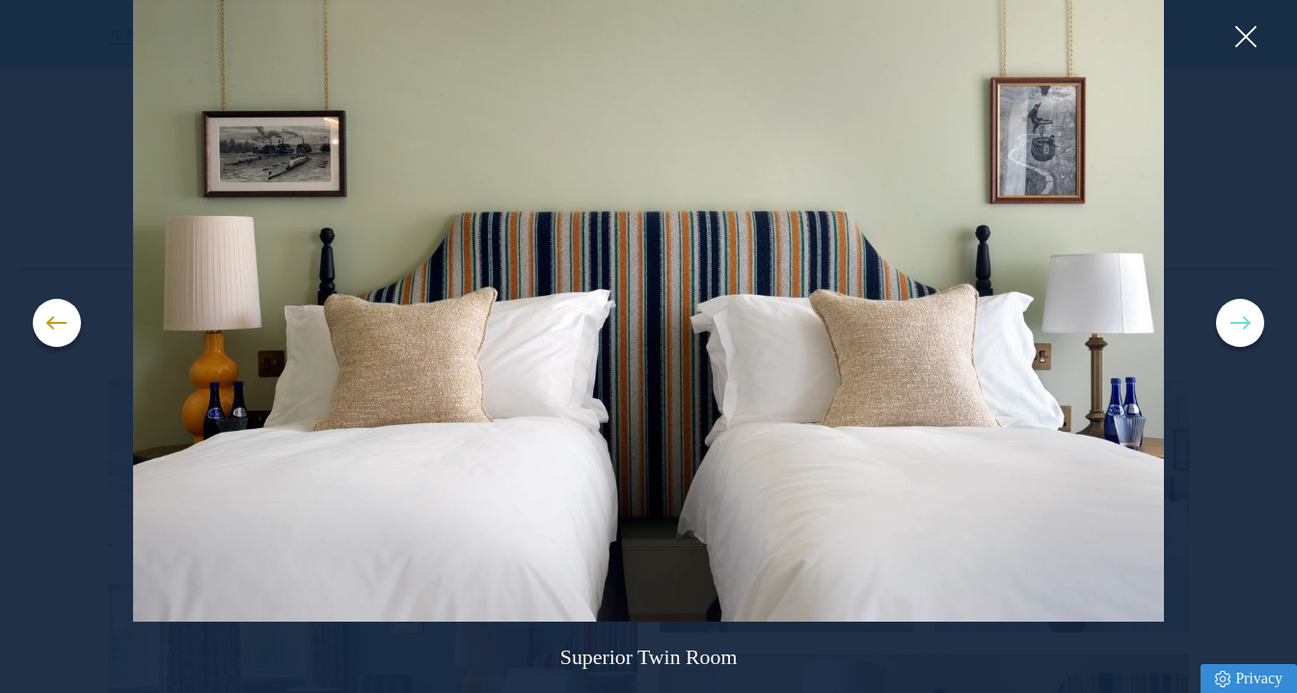
click at [1241, 329] on button at bounding box center [1240, 323] width 48 height 48
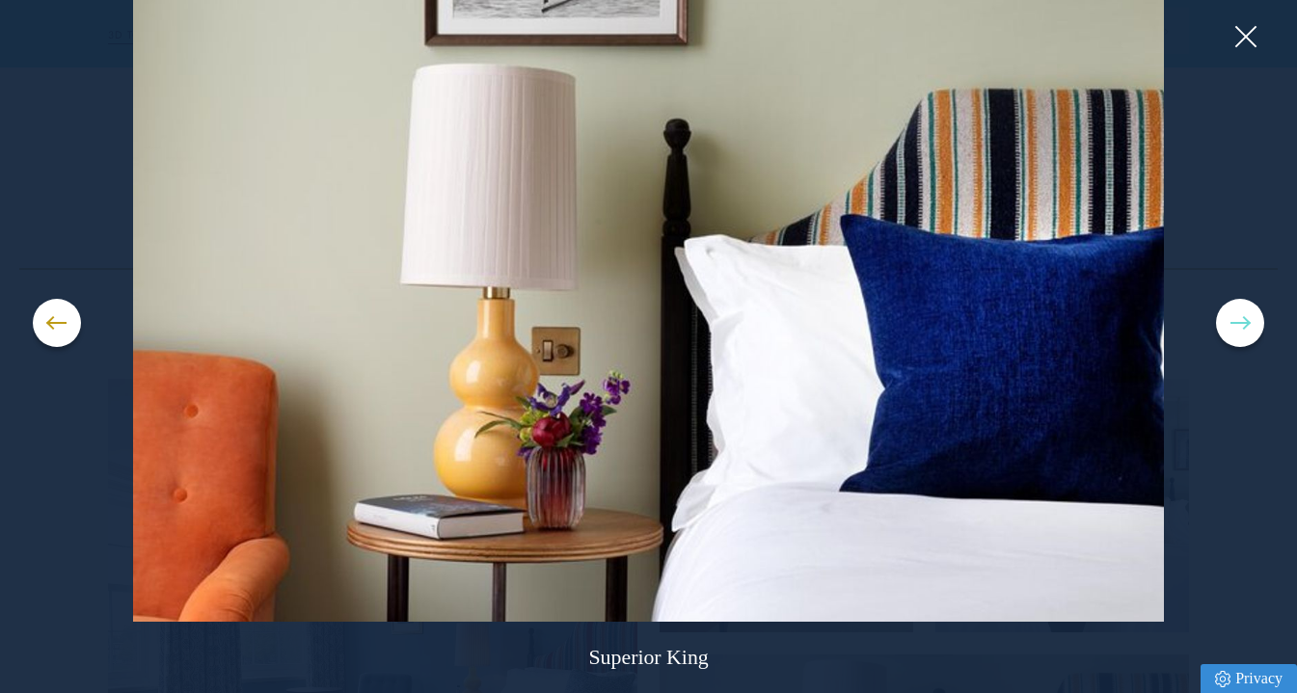
click at [1241, 329] on button at bounding box center [1240, 323] width 48 height 48
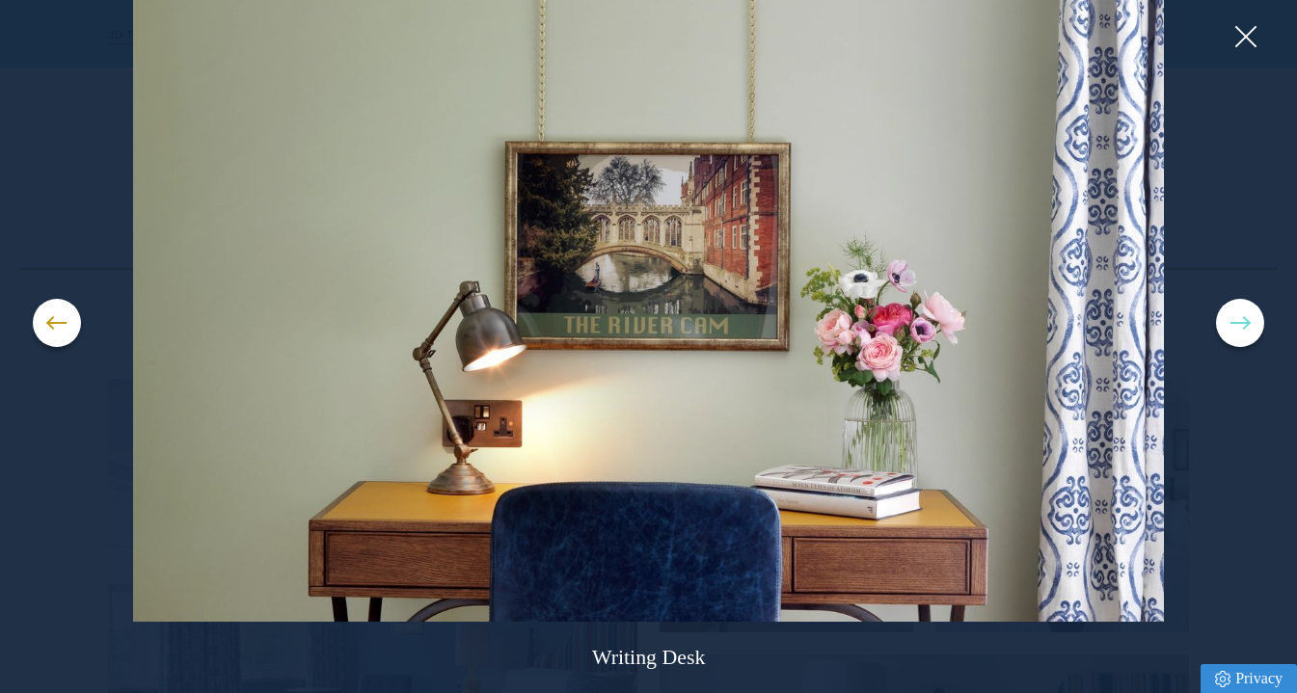
click at [1241, 329] on button at bounding box center [1240, 323] width 48 height 48
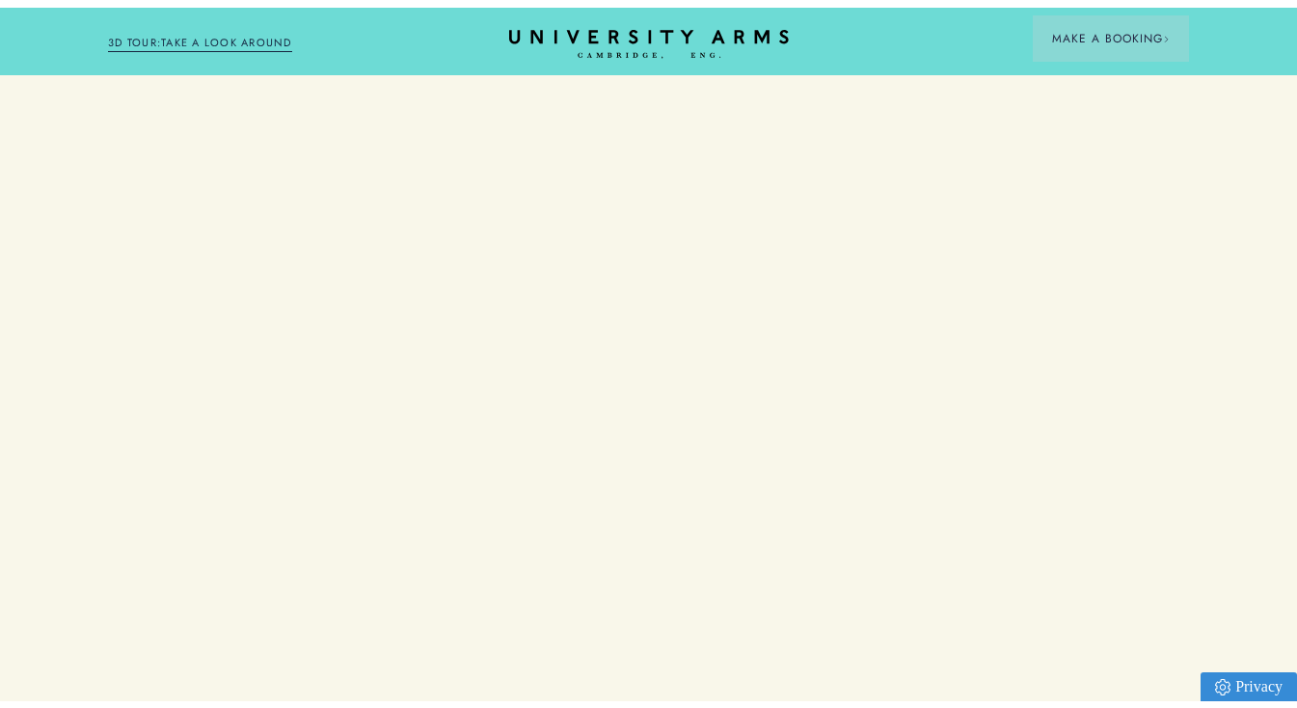
scroll to position [2107, 0]
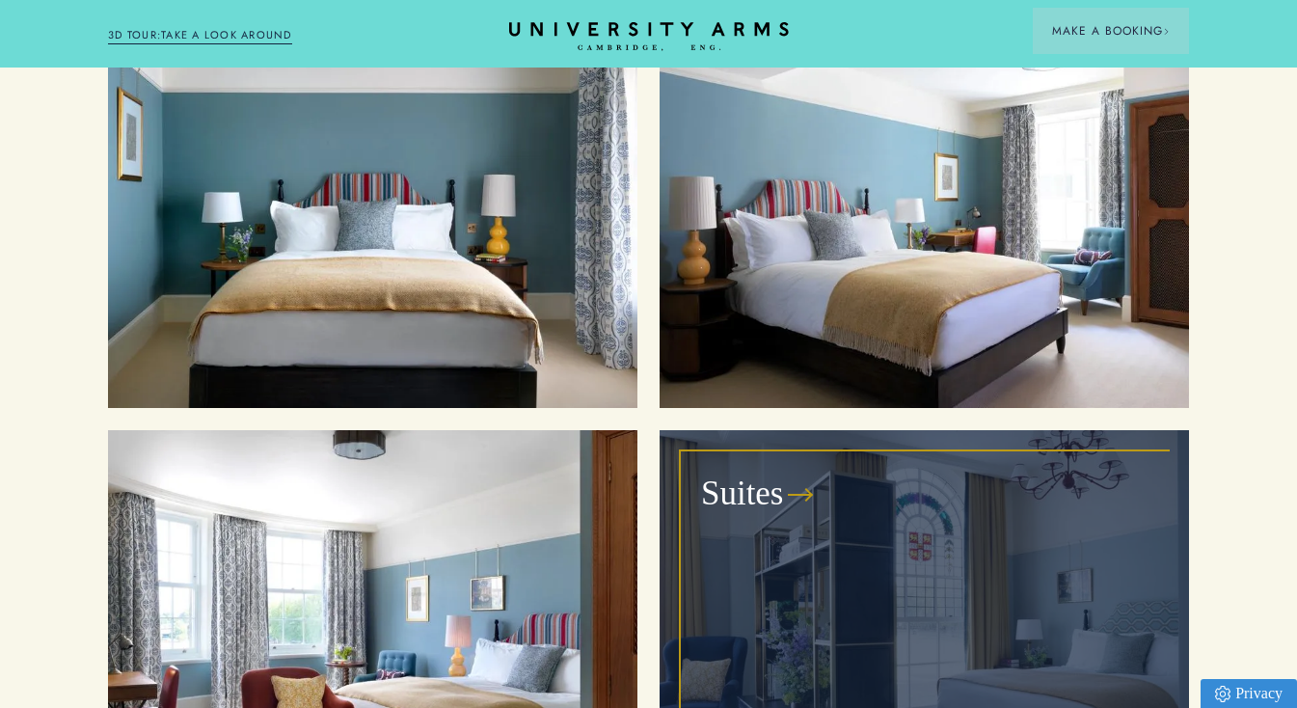
click at [794, 519] on div "Suites" at bounding box center [924, 628] width 485 height 352
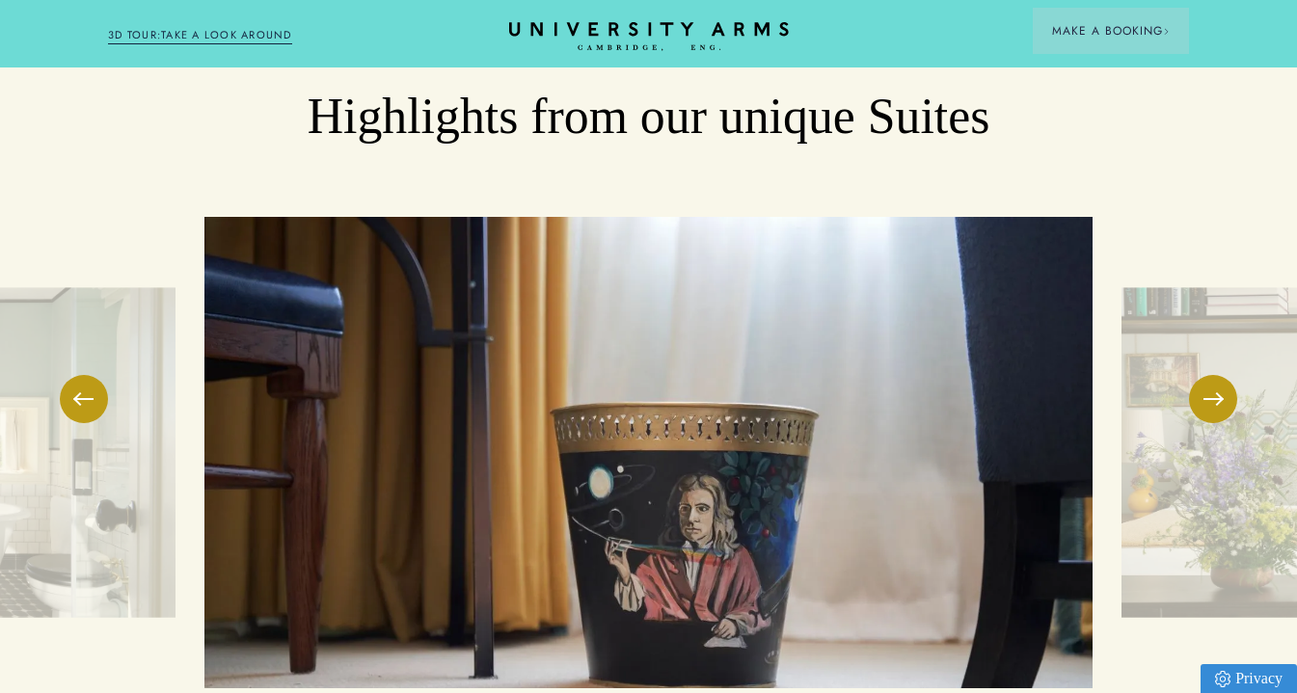
scroll to position [2902, 0]
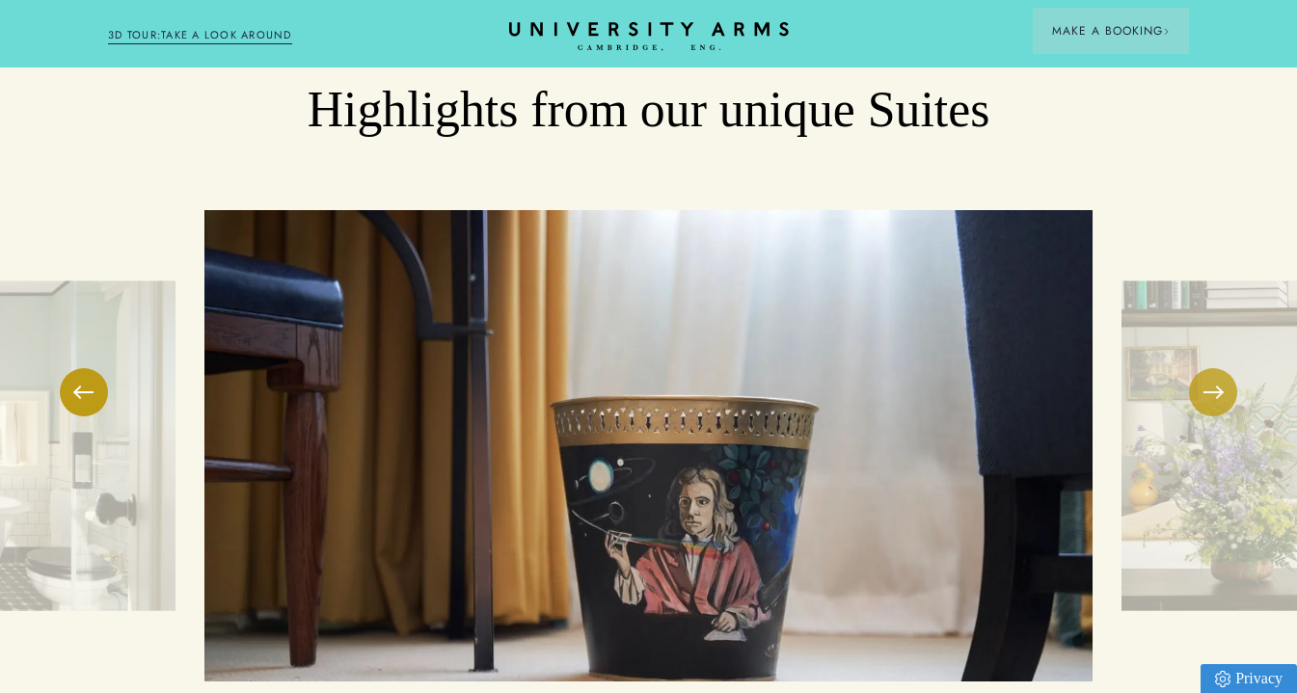
click at [1227, 368] on button at bounding box center [1213, 392] width 48 height 48
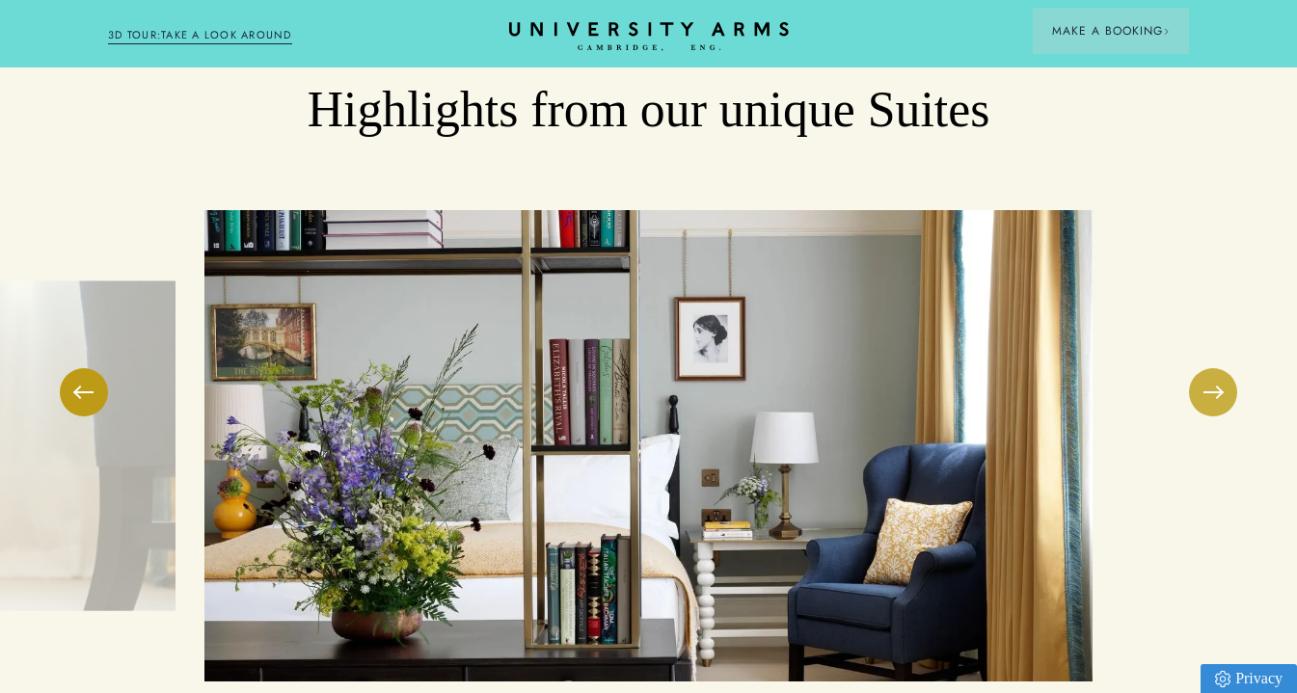
click at [1227, 368] on button at bounding box center [1213, 392] width 48 height 48
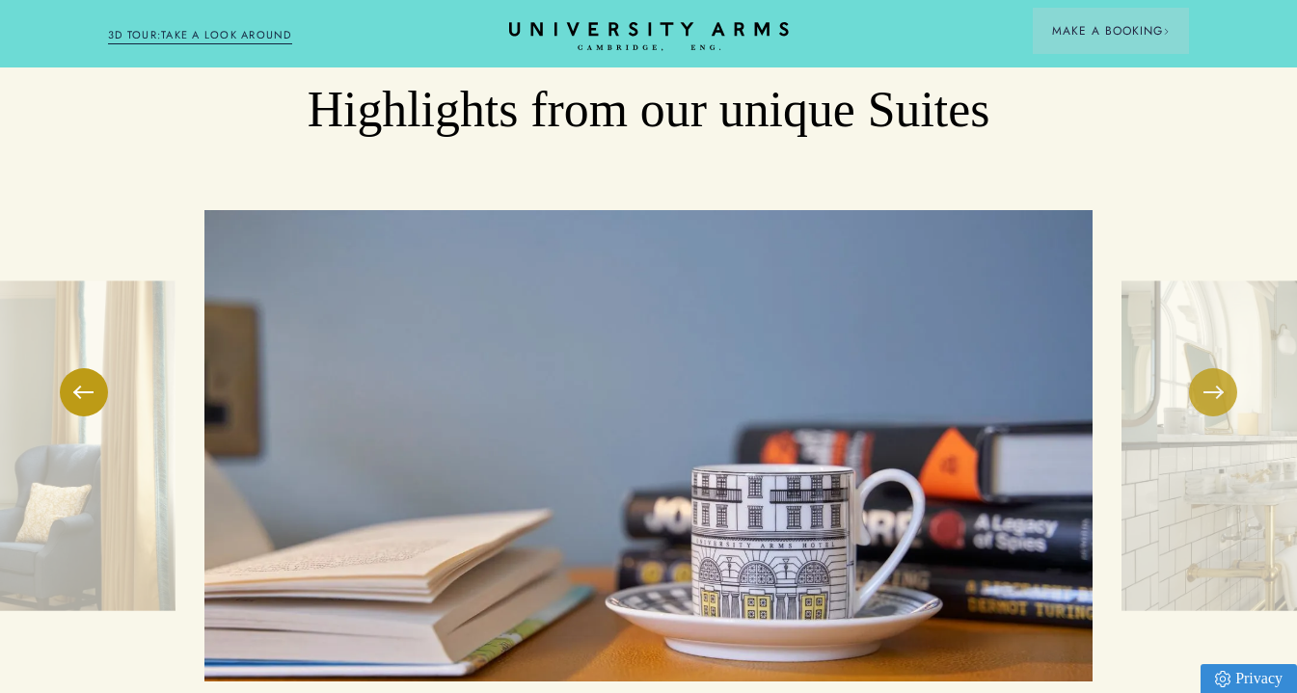
click at [1227, 368] on button at bounding box center [1213, 392] width 48 height 48
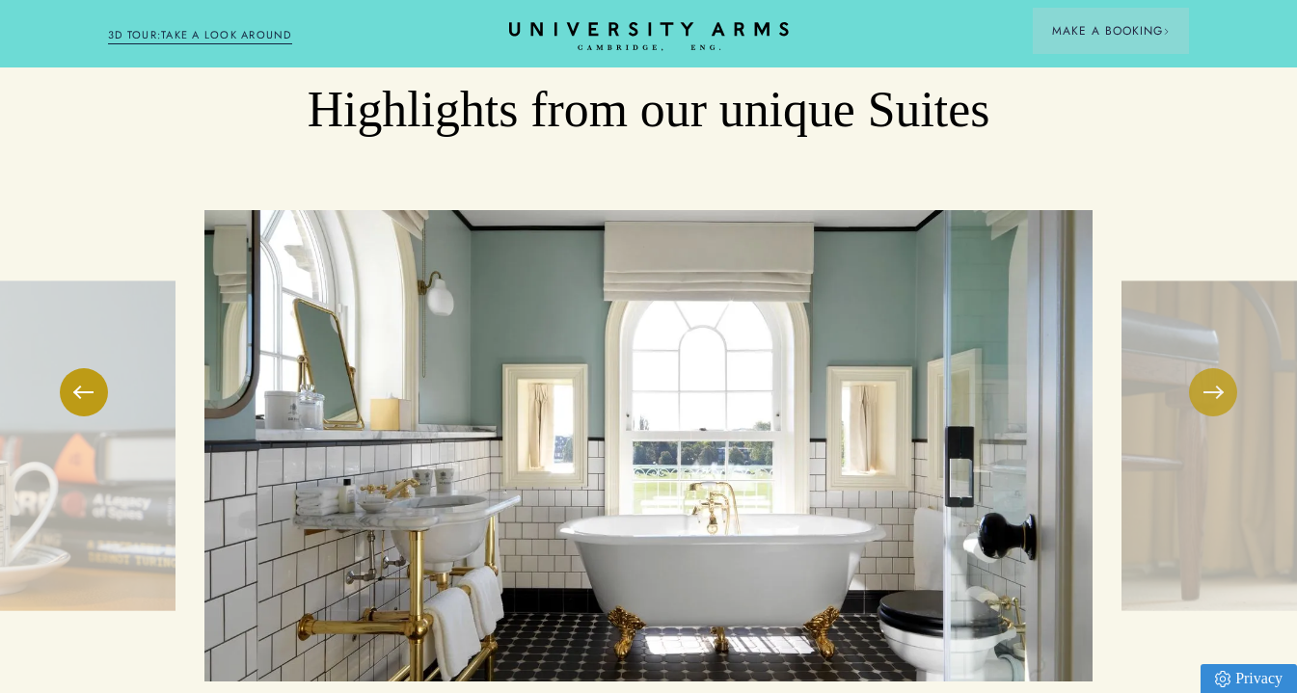
click at [1227, 368] on button at bounding box center [1213, 392] width 48 height 48
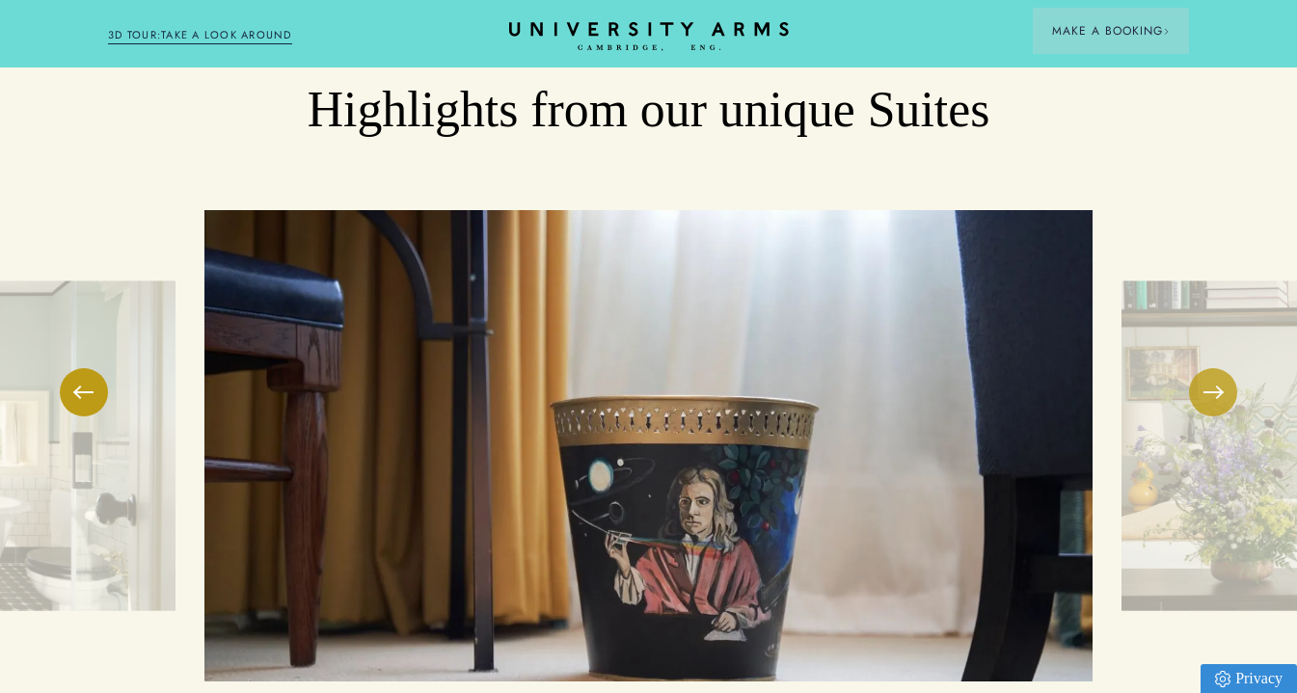
click at [1227, 368] on button at bounding box center [1213, 392] width 48 height 48
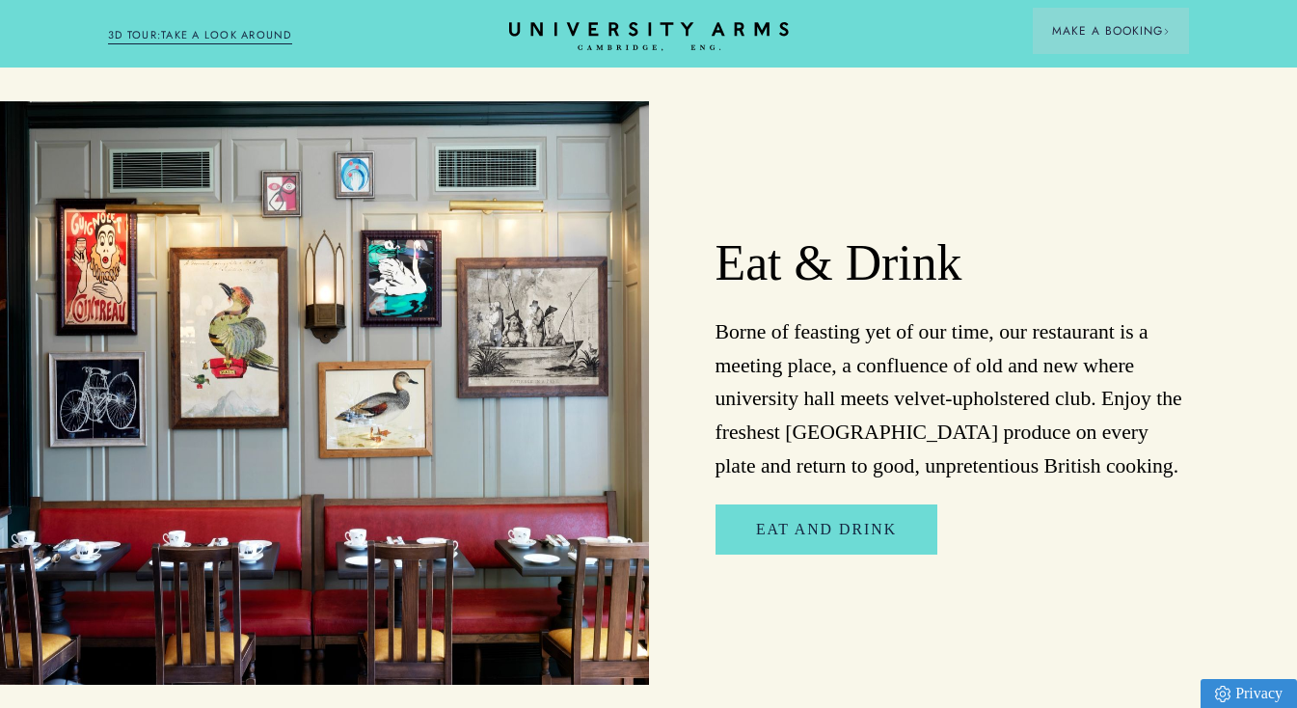
scroll to position [3012, 0]
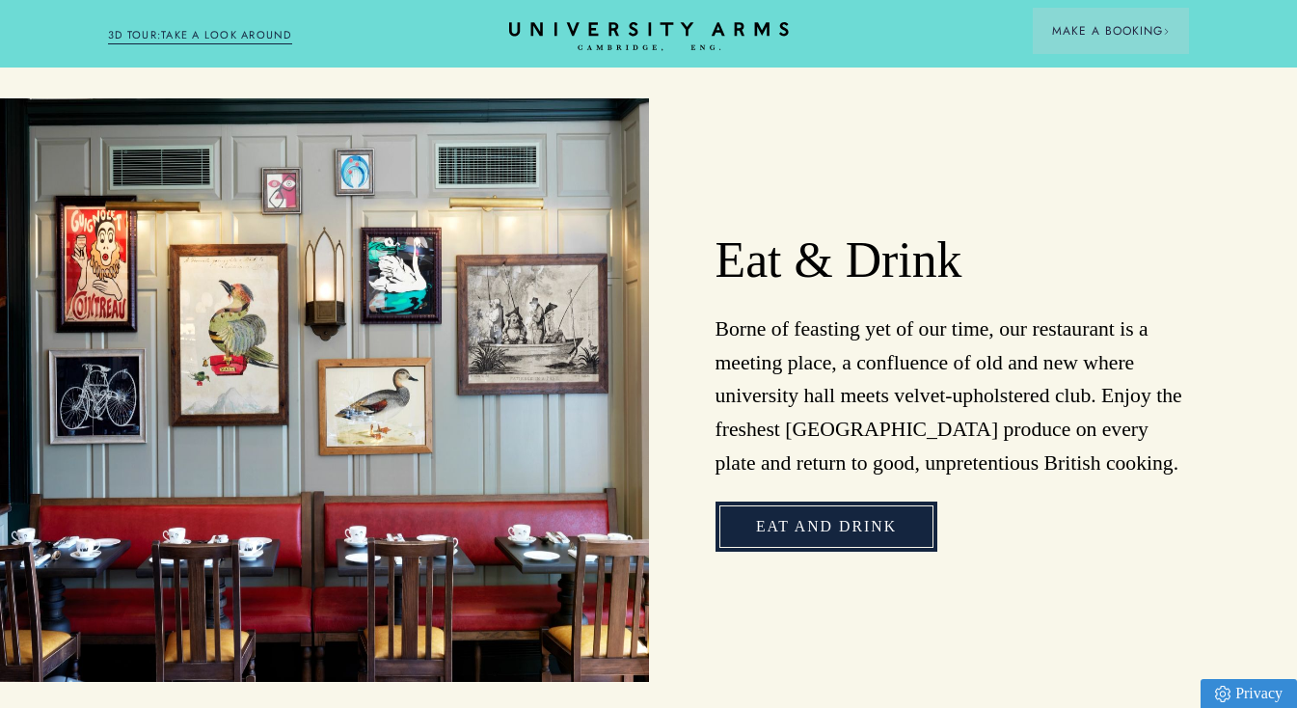
click at [840, 525] on link "Eat and Drink" at bounding box center [826, 525] width 222 height 49
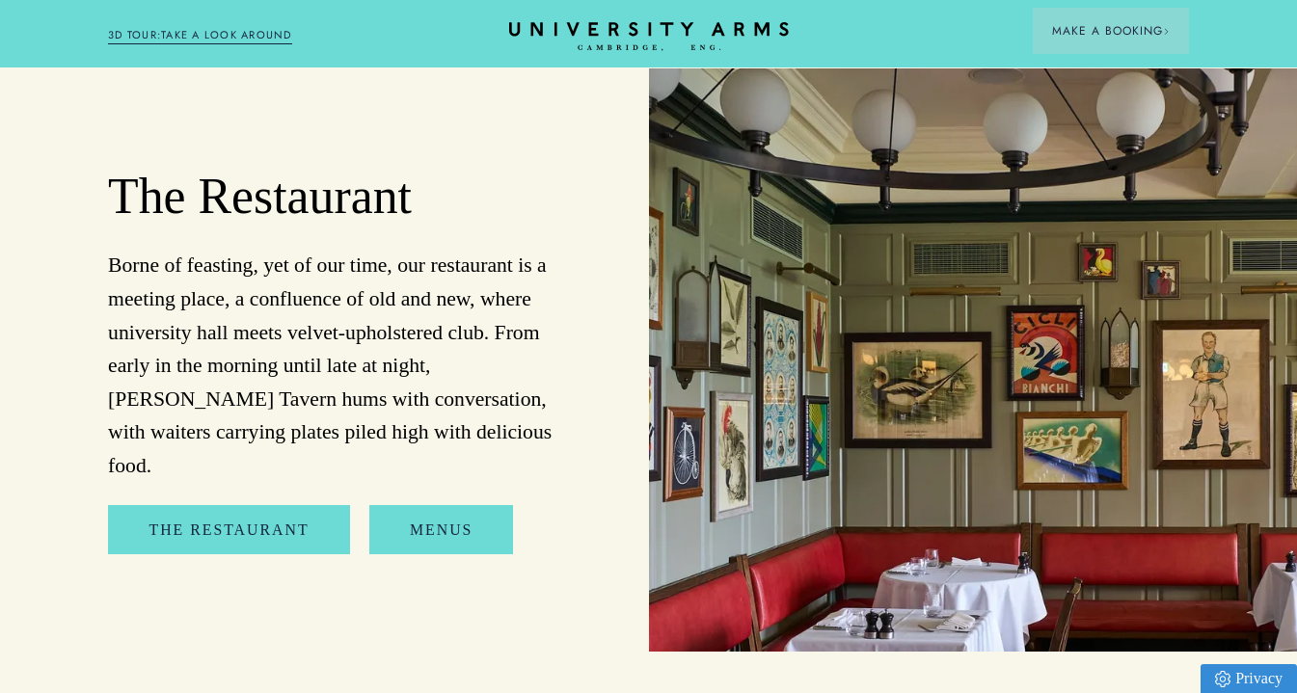
scroll to position [1890, 0]
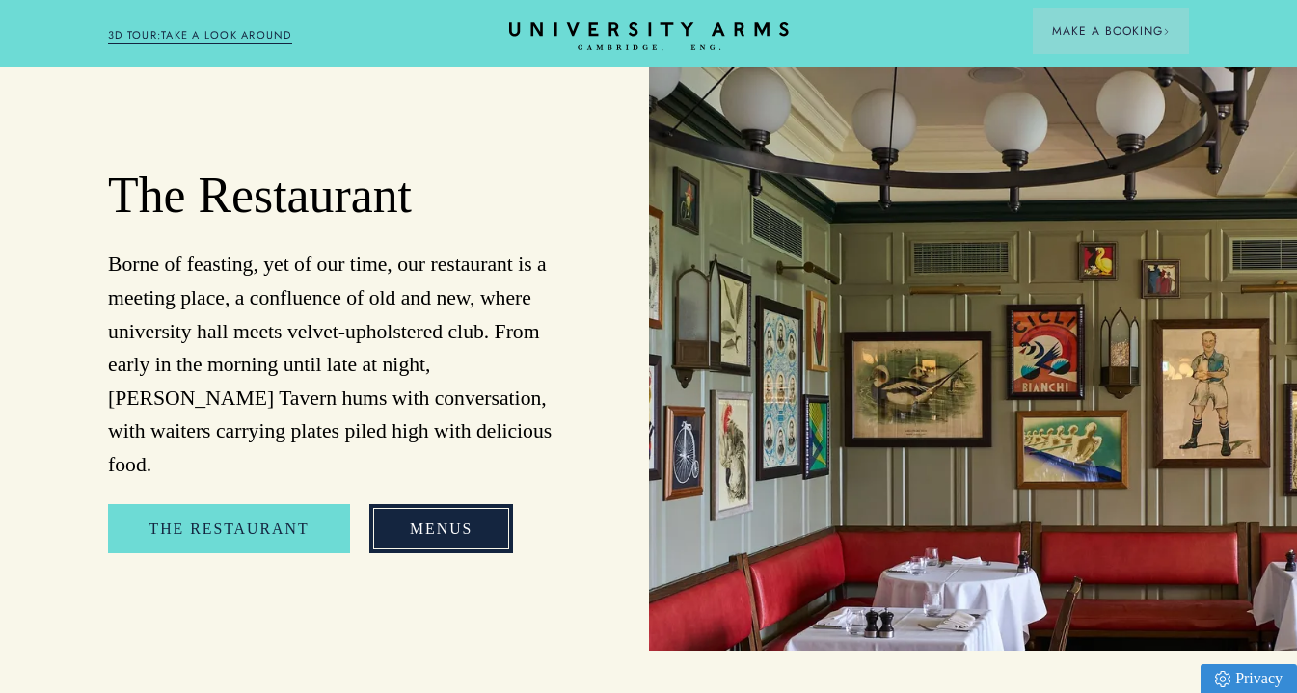
click at [440, 504] on link "Menus" at bounding box center [441, 528] width 144 height 49
